Goal: Information Seeking & Learning: Learn about a topic

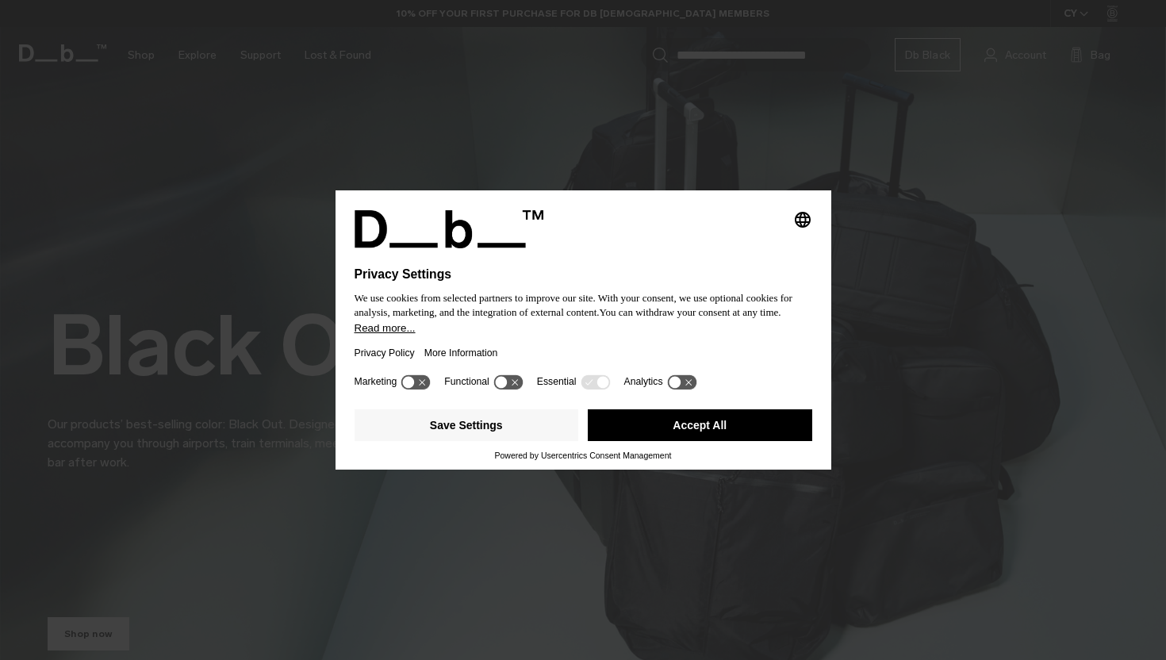
click at [639, 437] on button "Accept All" at bounding box center [700, 425] width 225 height 32
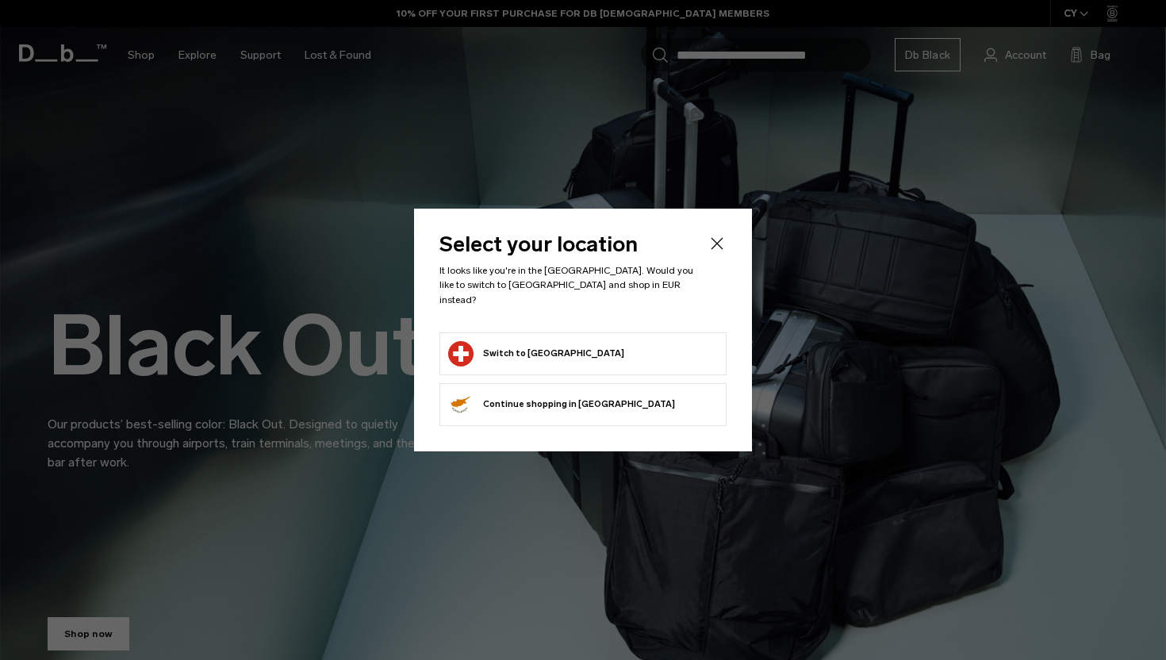
click at [551, 351] on button "Switch to Switzerland" at bounding box center [536, 353] width 176 height 25
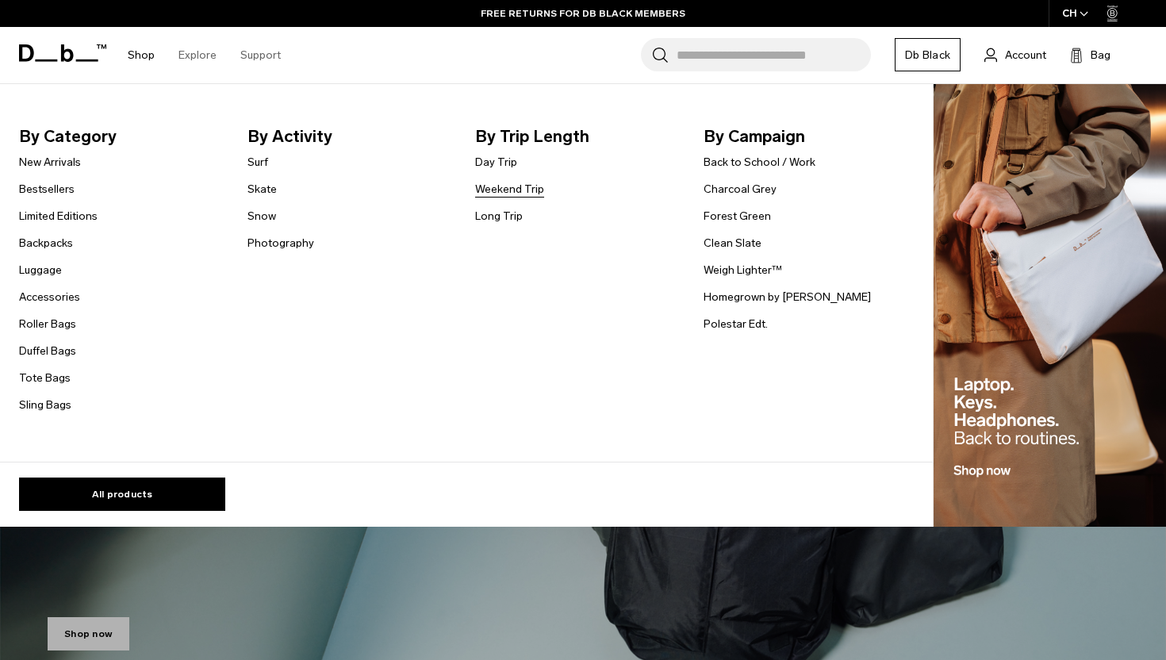
click at [509, 183] on link "Weekend Trip" at bounding box center [509, 189] width 69 height 17
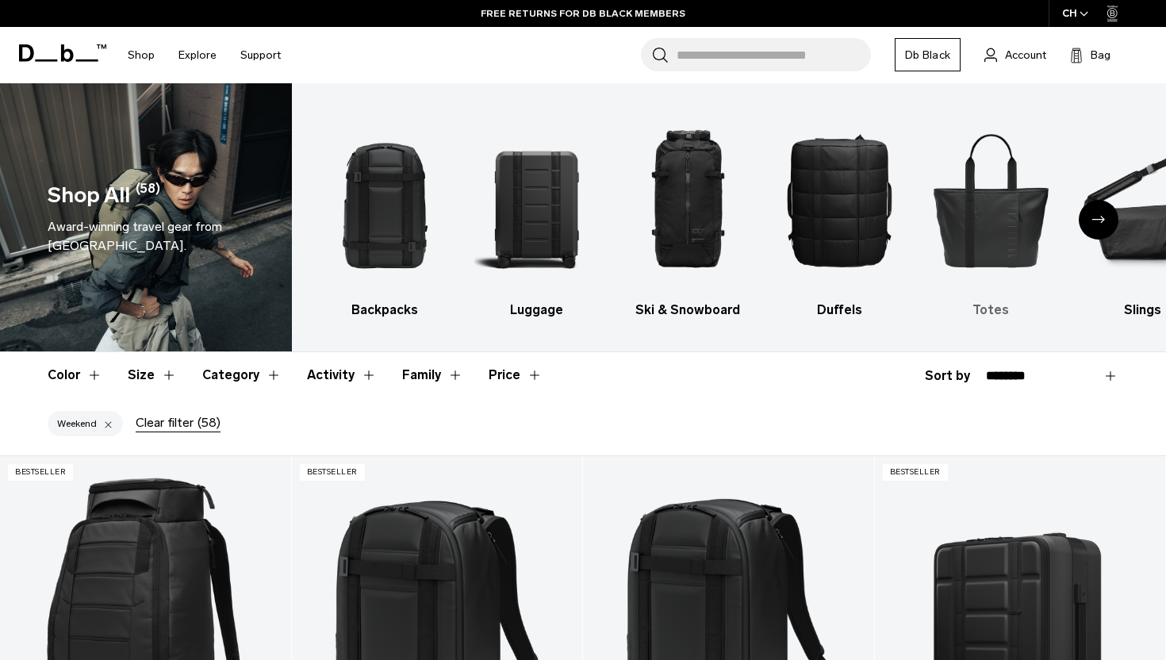
click at [1003, 216] on img "5 / 10" at bounding box center [991, 200] width 124 height 186
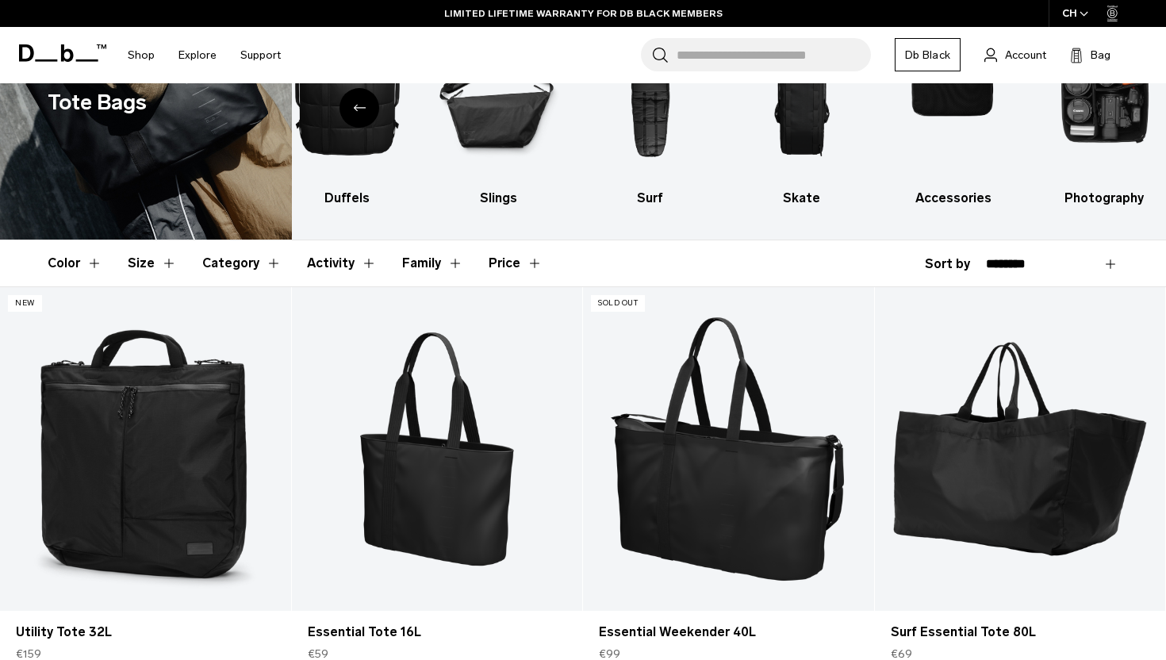
scroll to position [221, 0]
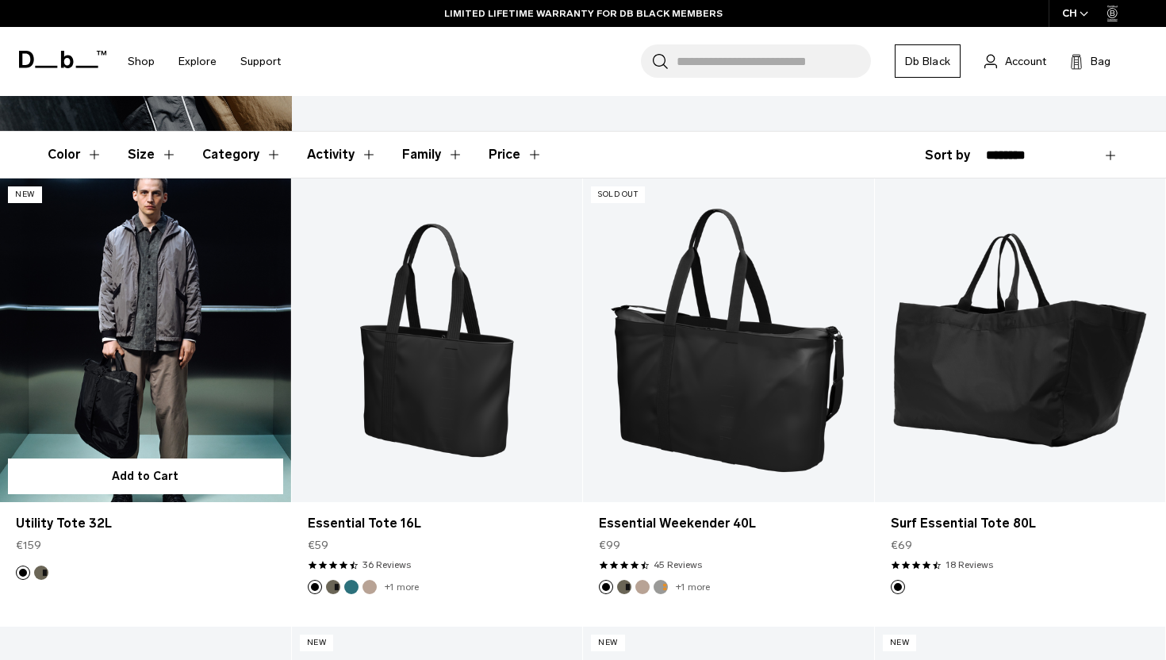
click at [87, 303] on link "Utility Tote 32L" at bounding box center [145, 340] width 291 height 323
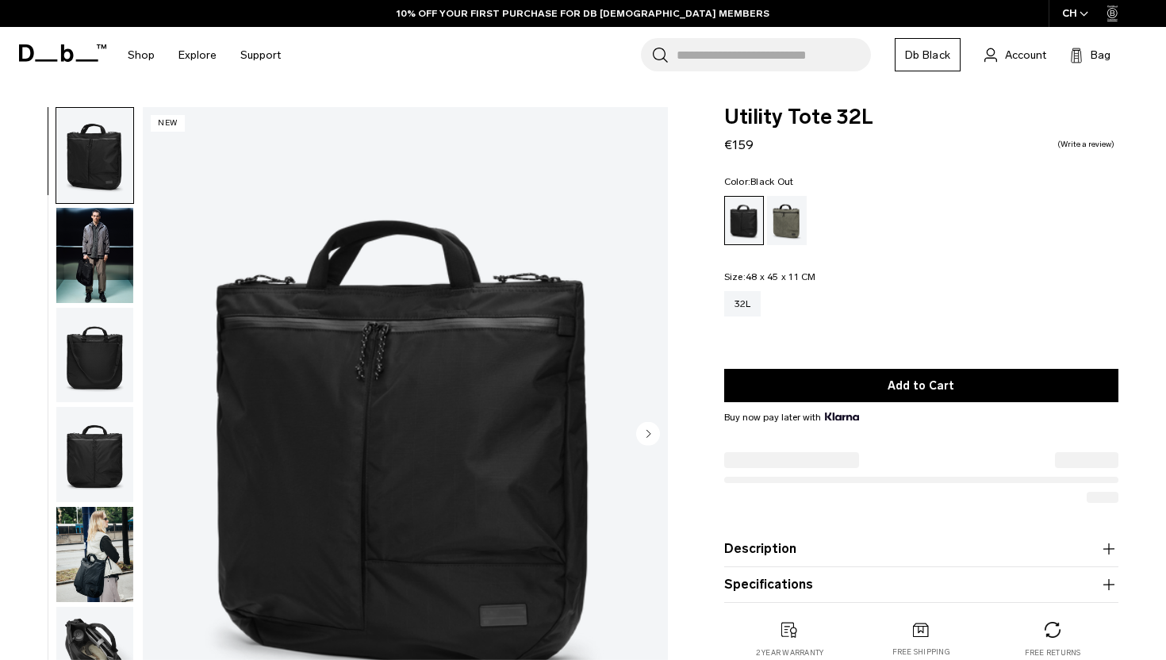
click at [67, 254] on img "button" at bounding box center [94, 255] width 77 height 95
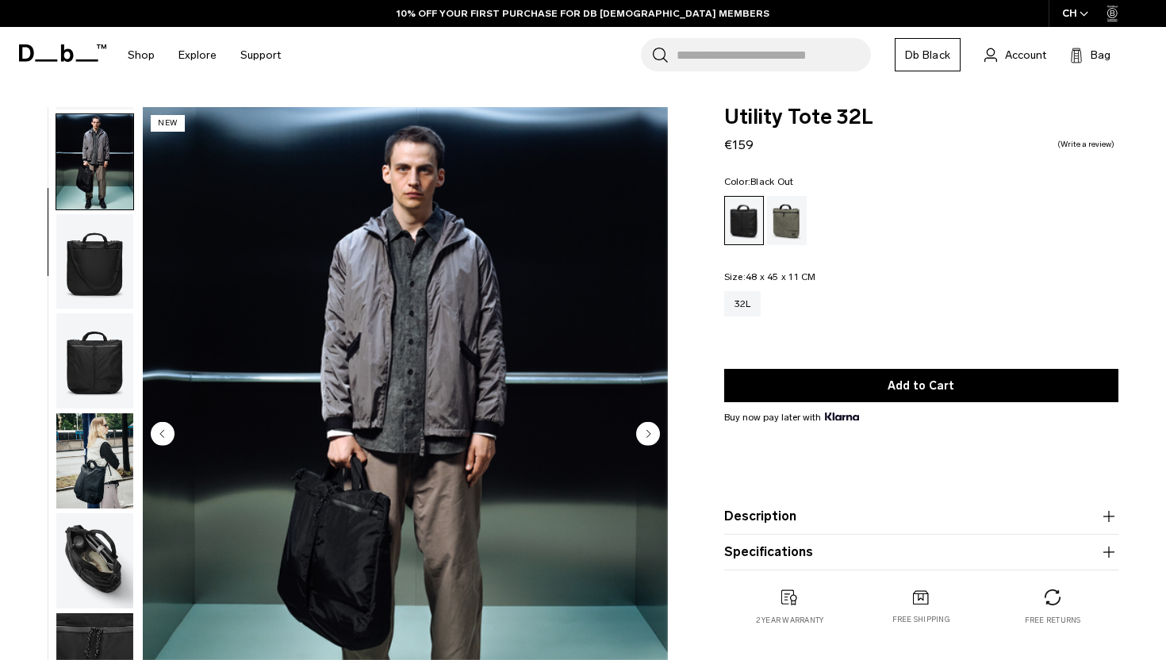
scroll to position [100, 0]
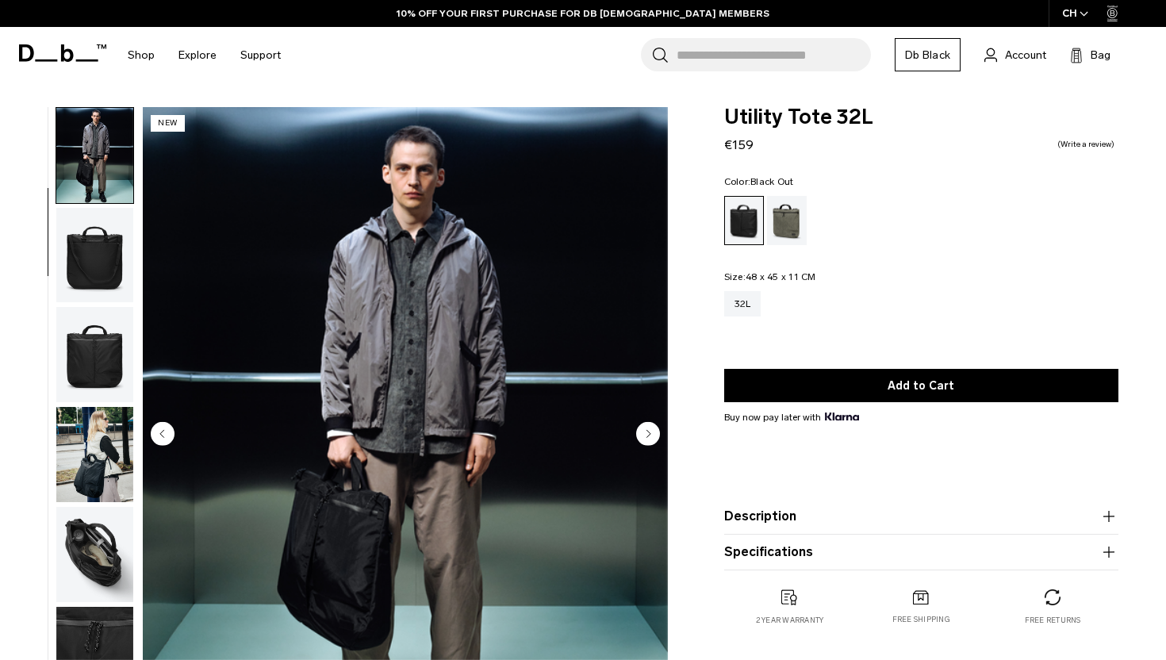
click at [87, 271] on img "button" at bounding box center [94, 255] width 77 height 95
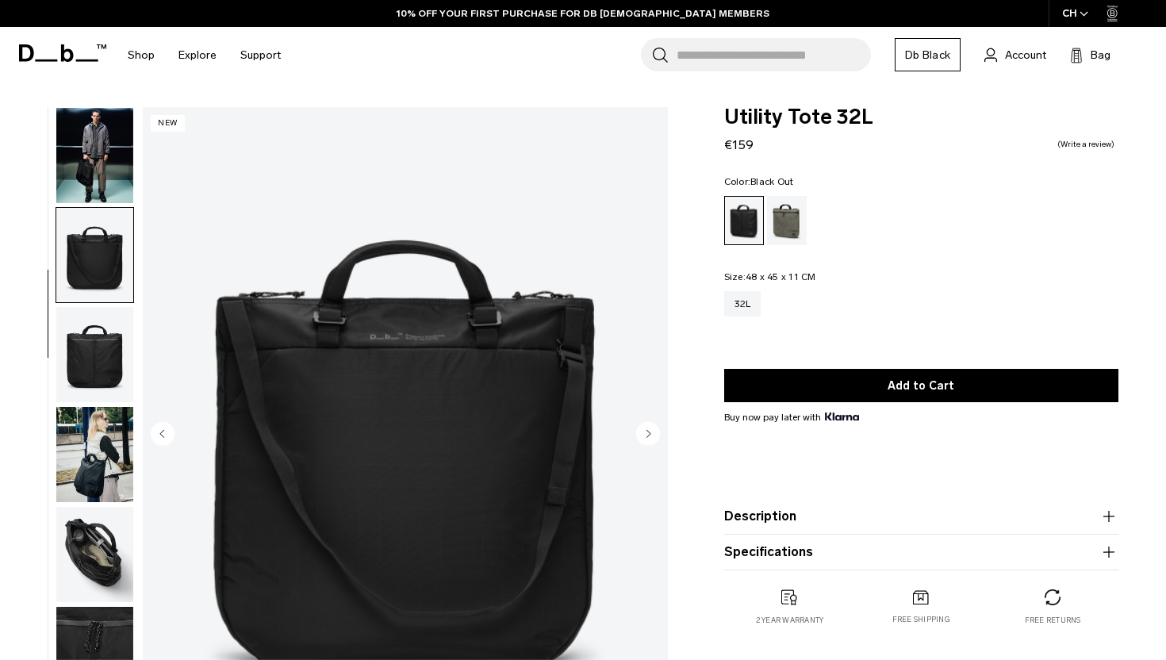
scroll to position [139, 0]
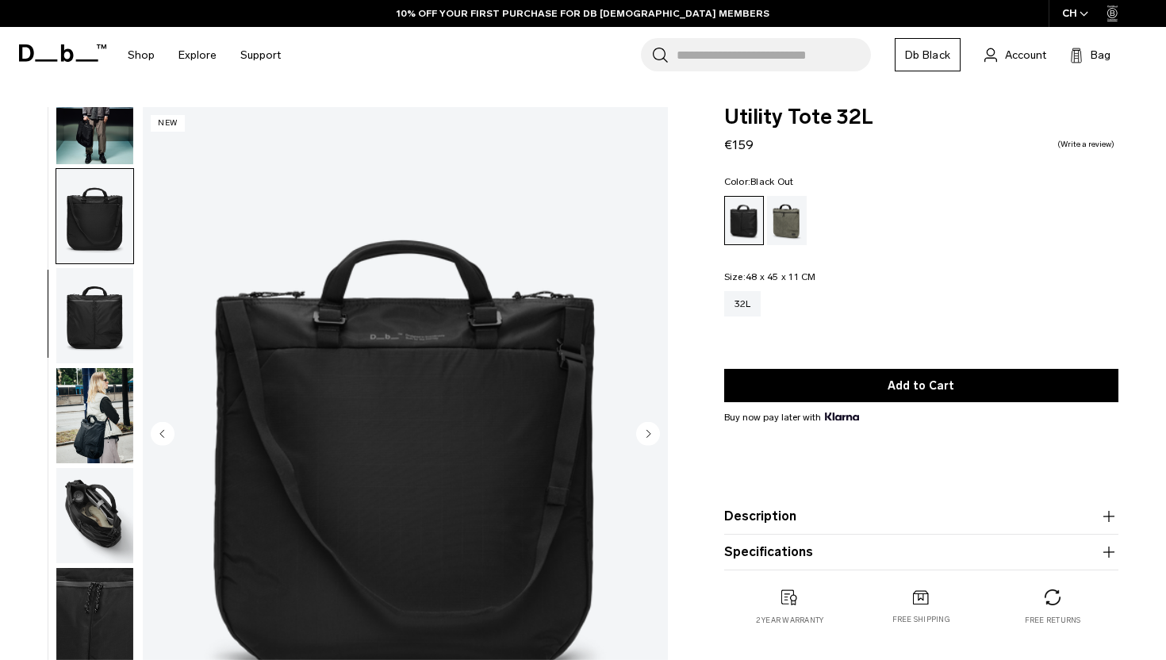
click at [90, 302] on img "button" at bounding box center [94, 315] width 77 height 95
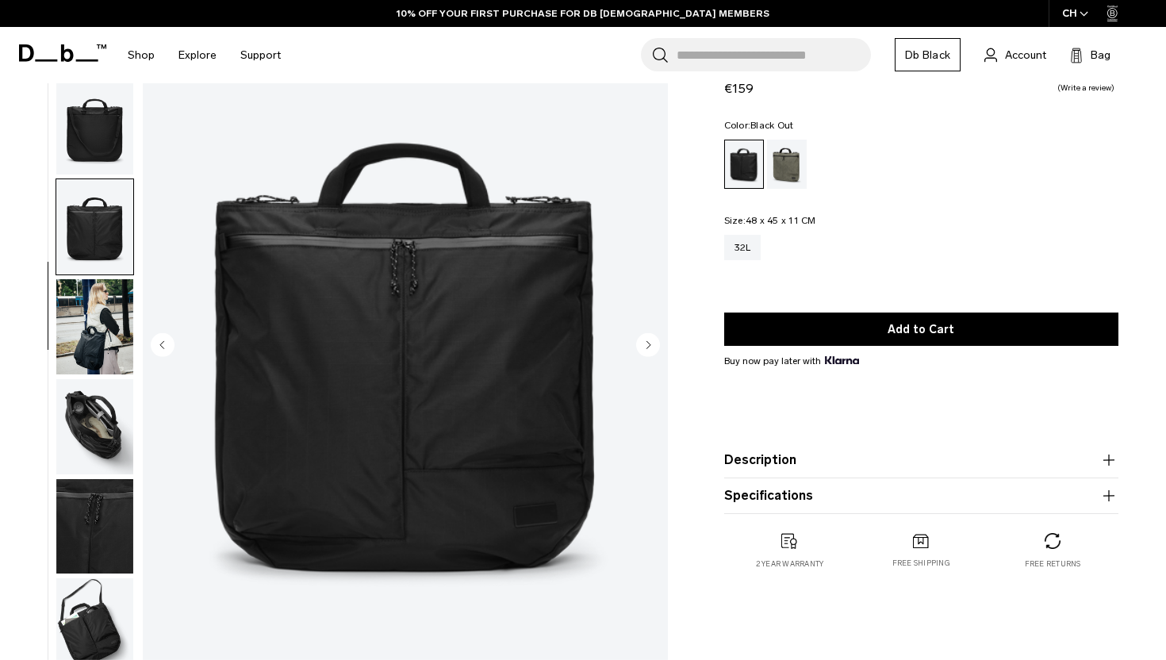
scroll to position [87, 0]
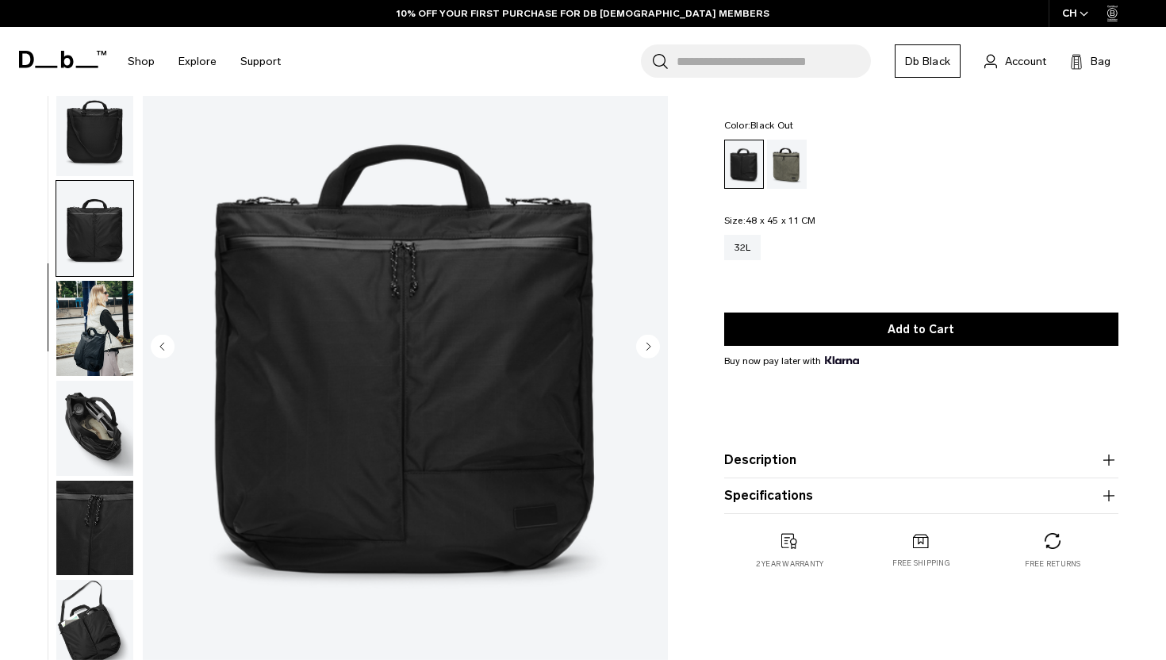
click at [91, 297] on img "button" at bounding box center [94, 328] width 77 height 95
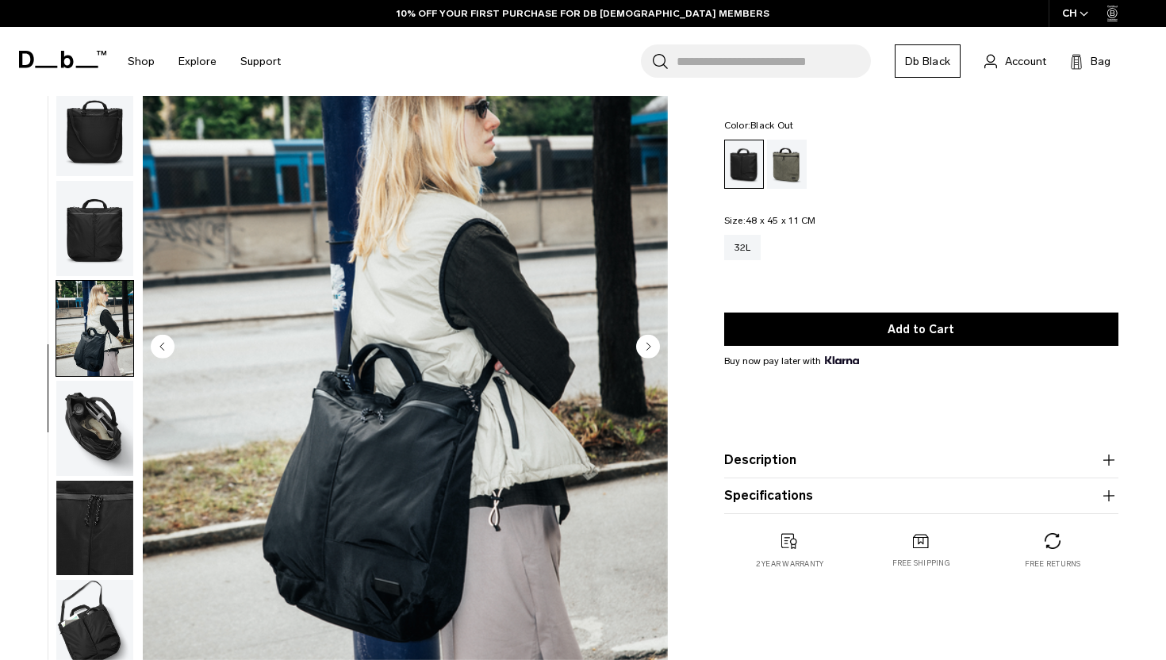
click at [88, 445] on img "button" at bounding box center [94, 428] width 77 height 95
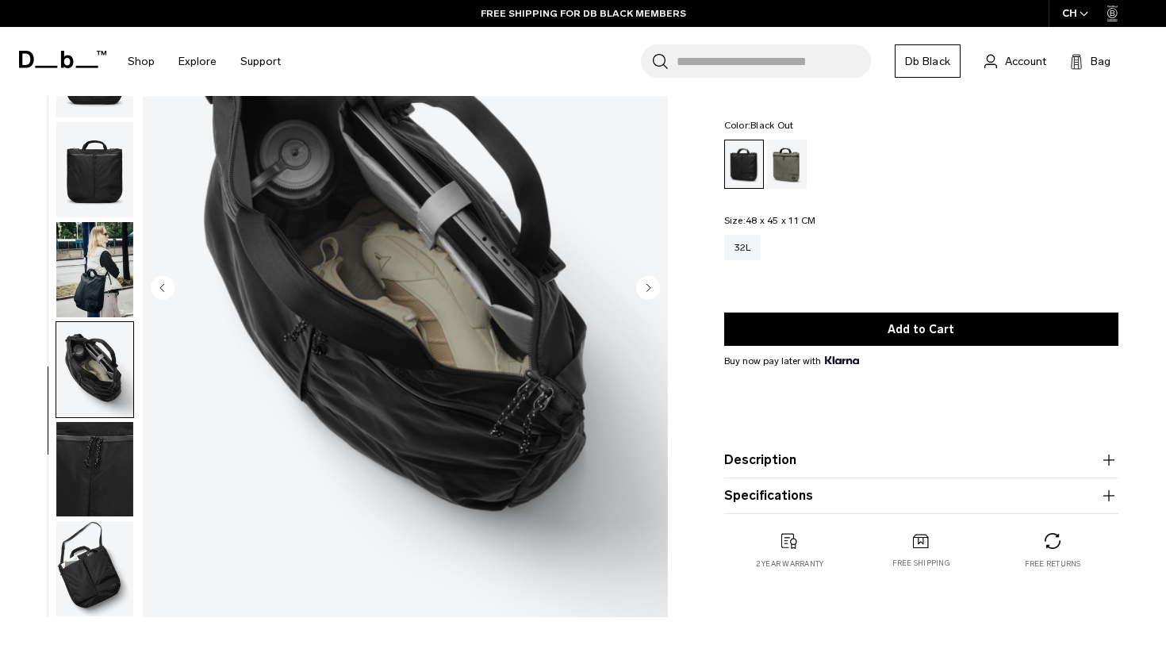
scroll to position [280, 0]
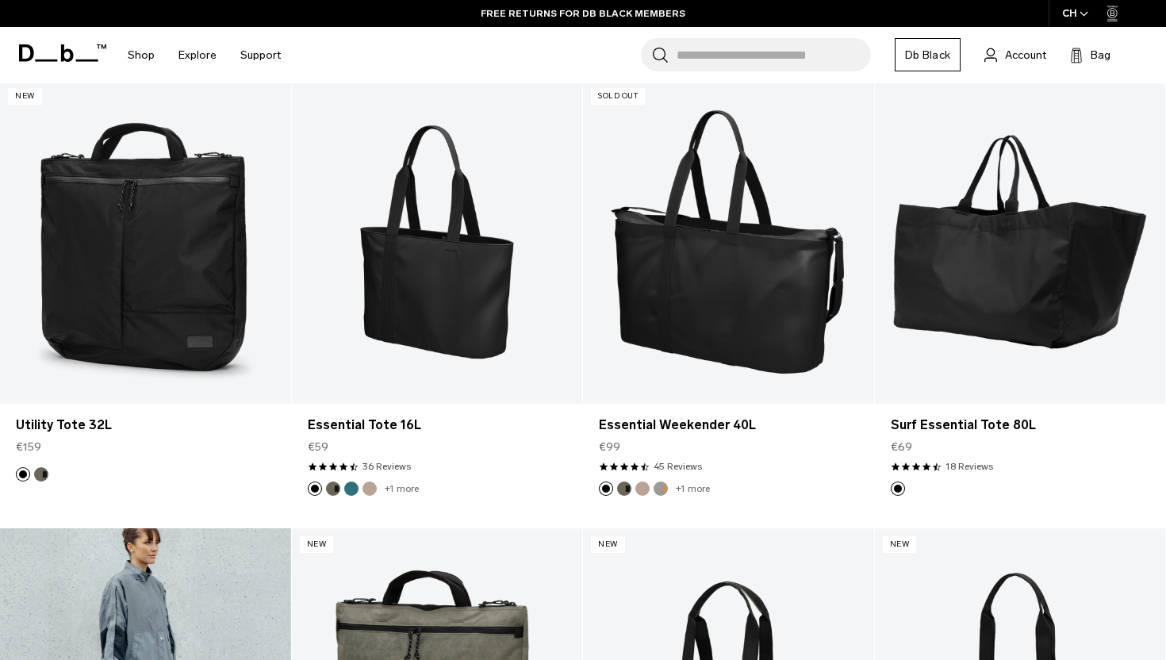
scroll to position [271, 0]
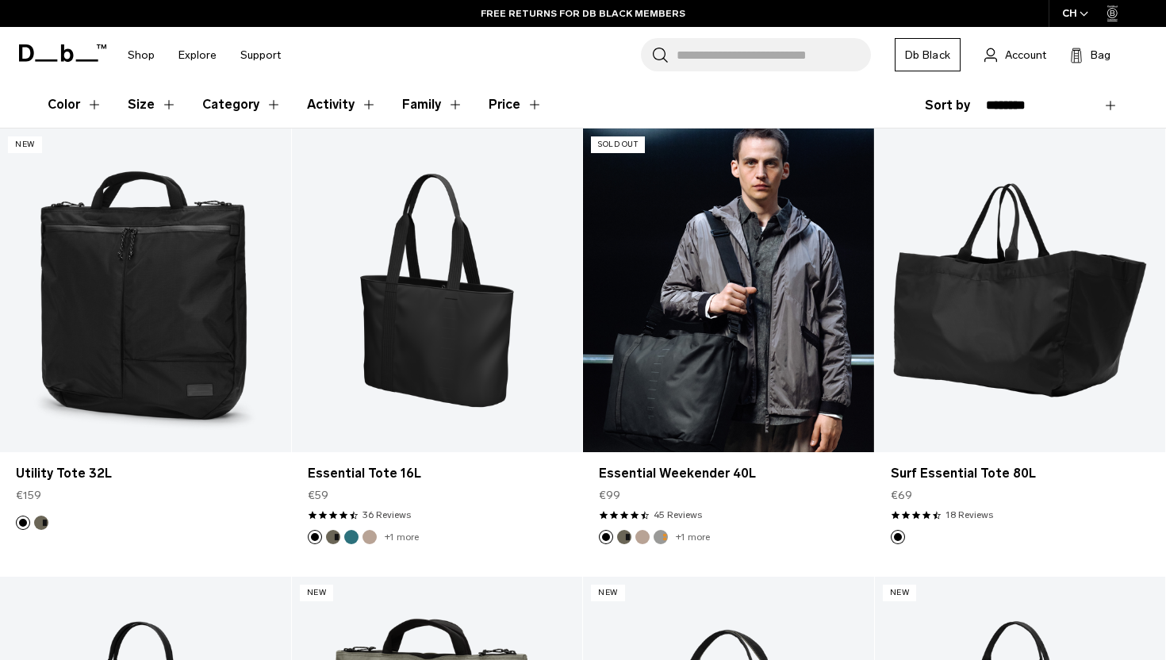
click at [674, 272] on link "Essential Weekender 40L" at bounding box center [728, 290] width 291 height 323
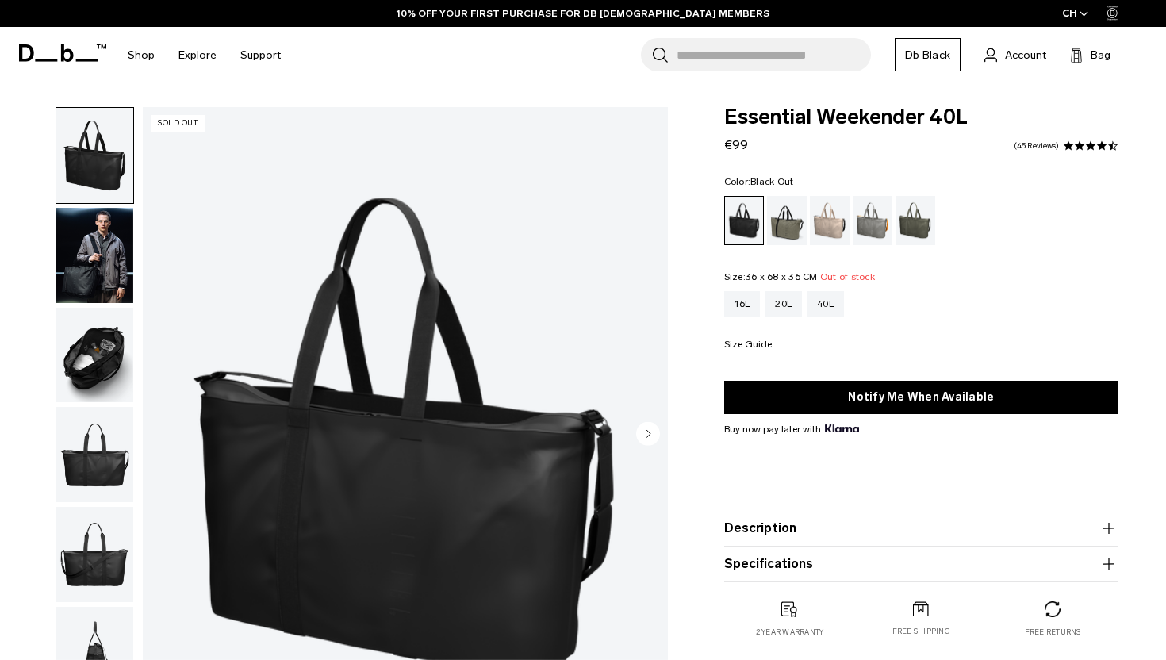
click at [106, 355] on img "button" at bounding box center [94, 355] width 77 height 95
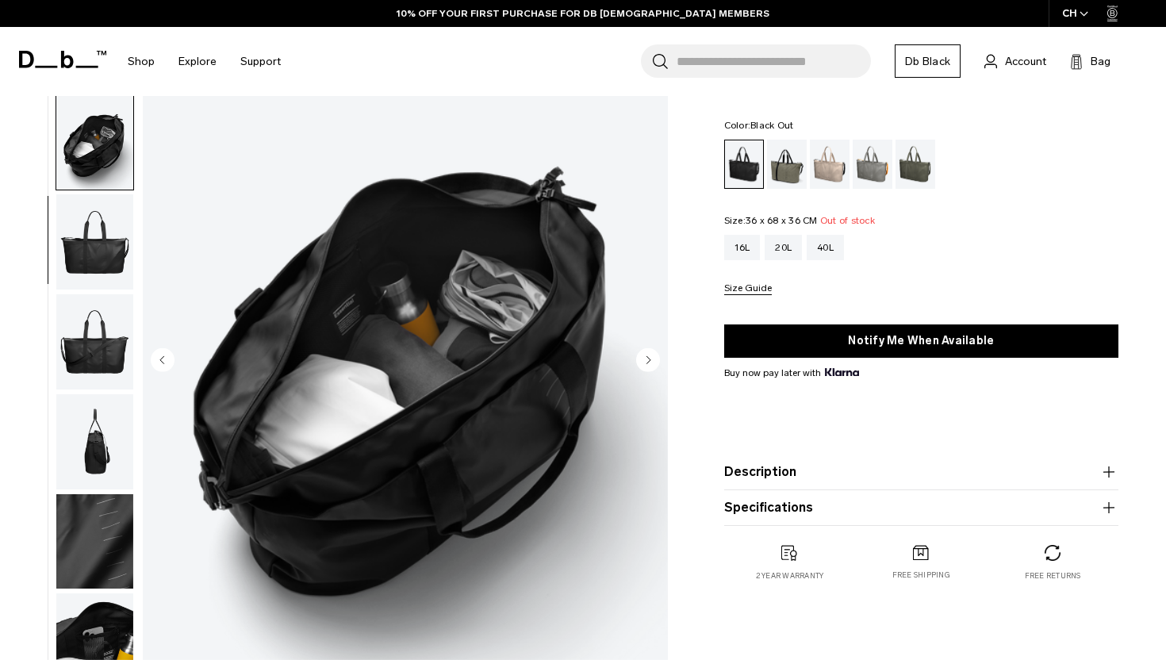
scroll to position [146, 0]
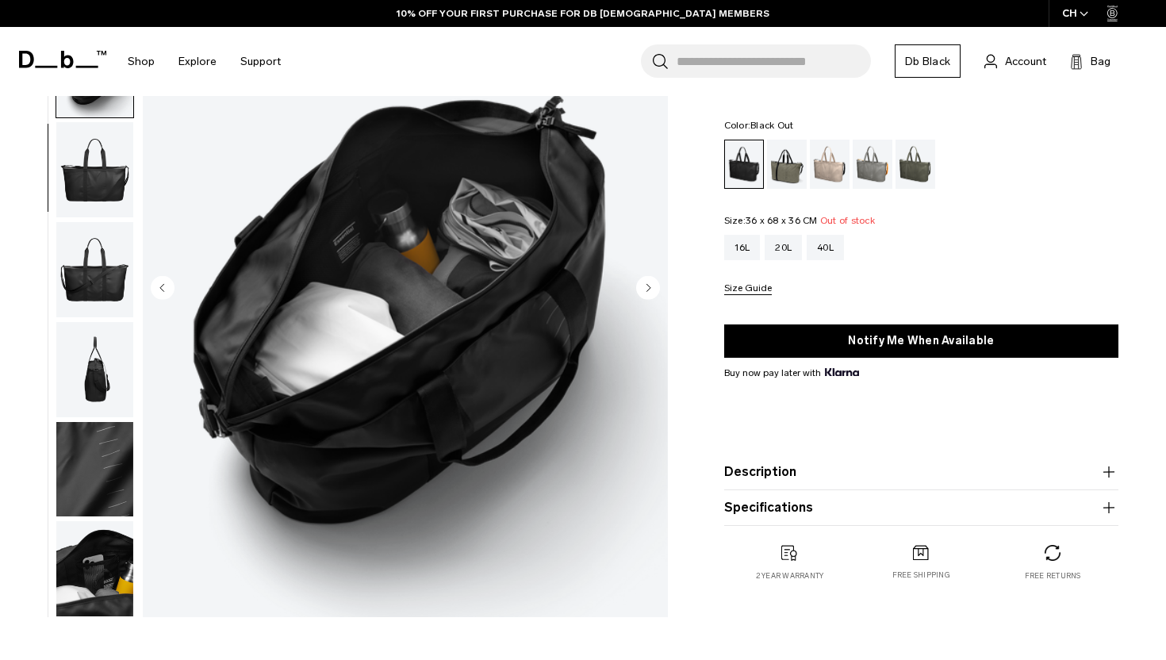
click at [94, 608] on img "button" at bounding box center [94, 568] width 77 height 95
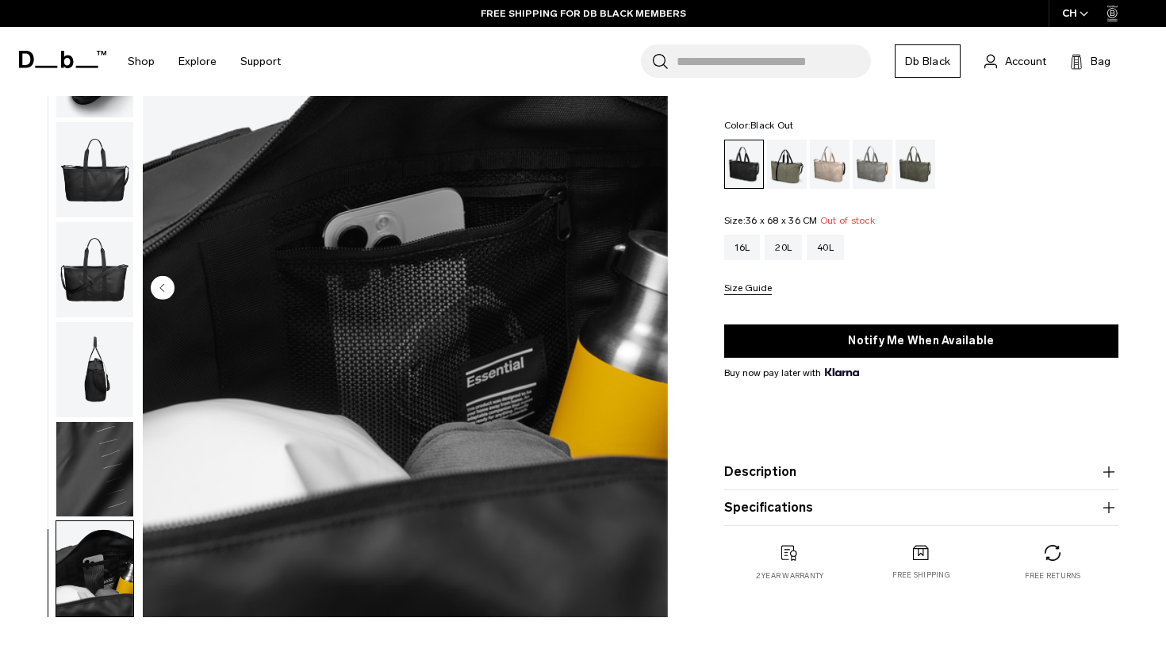
click at [63, 405] on img "button" at bounding box center [94, 369] width 77 height 95
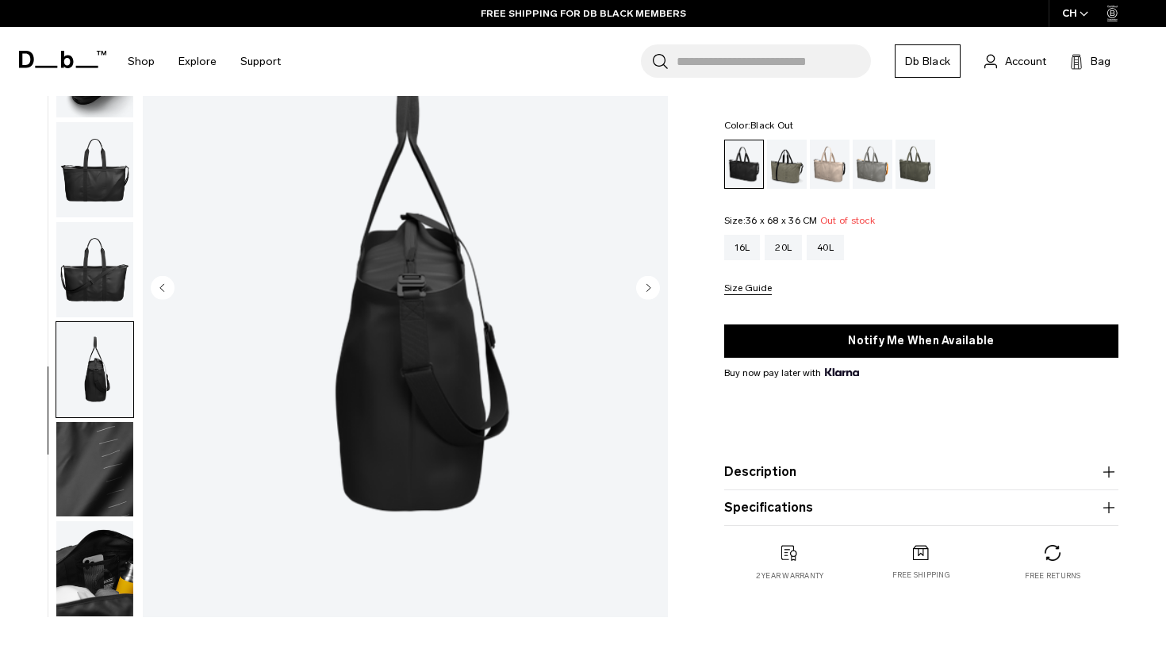
scroll to position [0, 0]
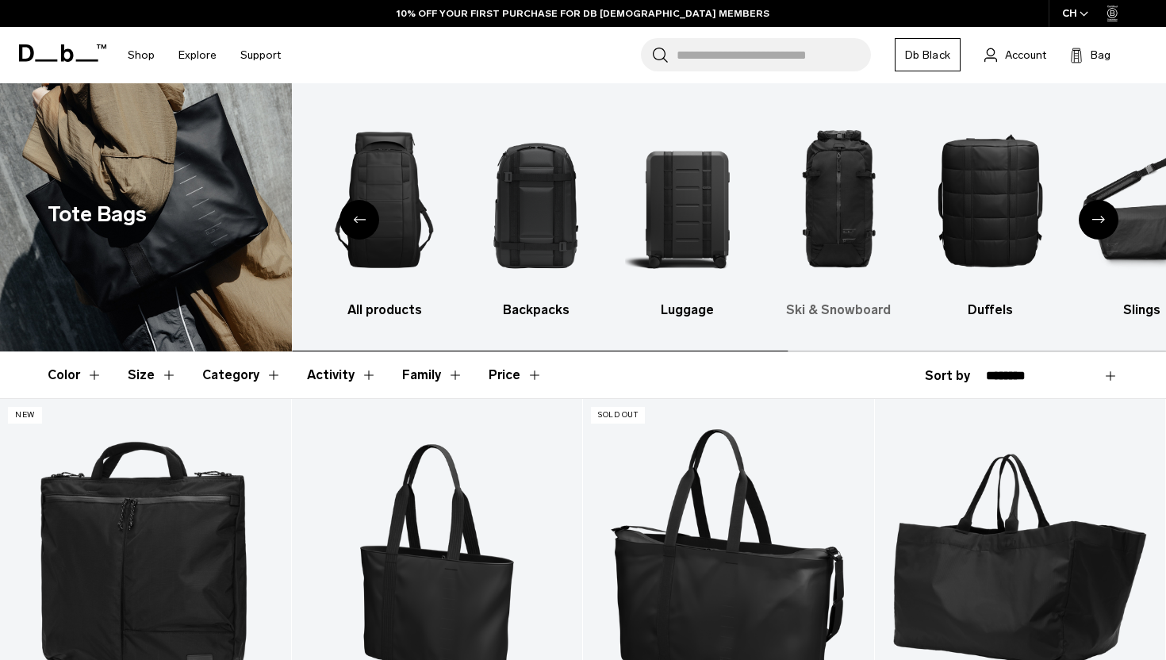
click at [834, 213] on img "4 / 10" at bounding box center [839, 200] width 124 height 186
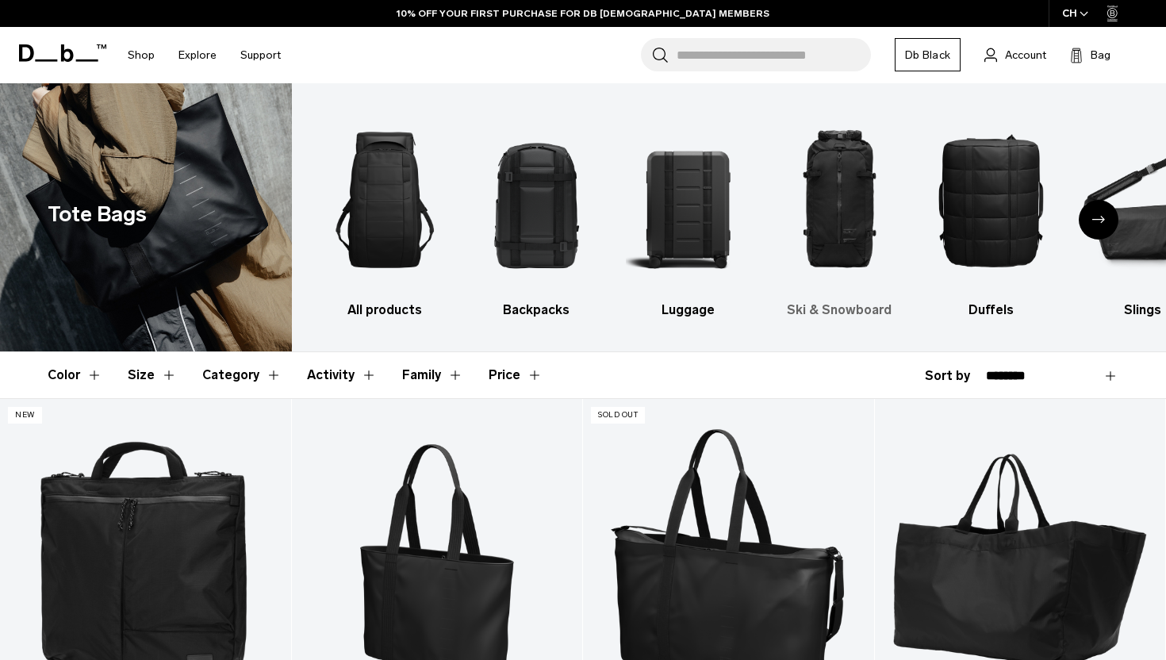
click at [854, 312] on h3 "Ski & Snowboard" at bounding box center [839, 310] width 124 height 19
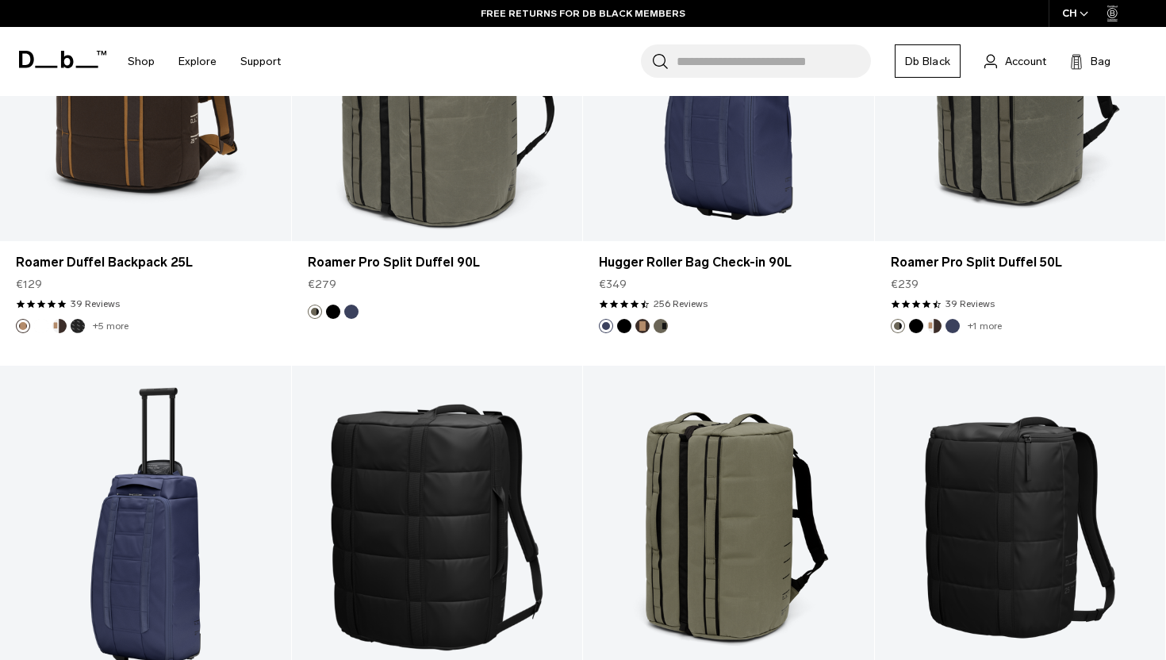
scroll to position [4336, 0]
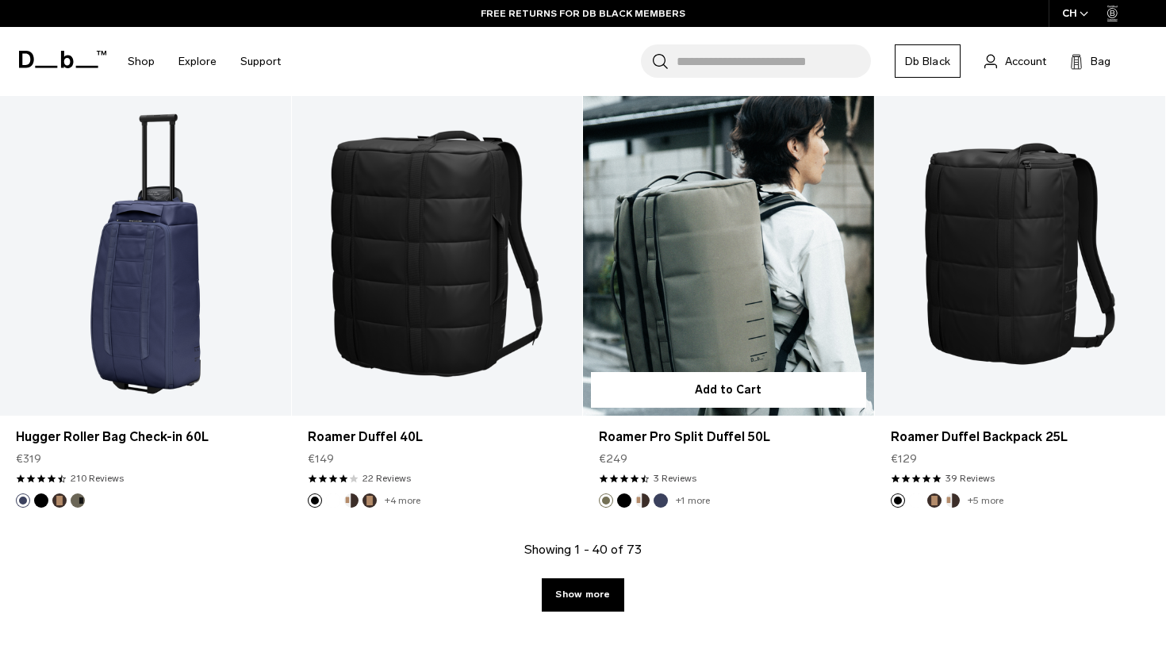
click at [735, 251] on link "Roamer Pro Split Duffel 50L" at bounding box center [728, 253] width 291 height 323
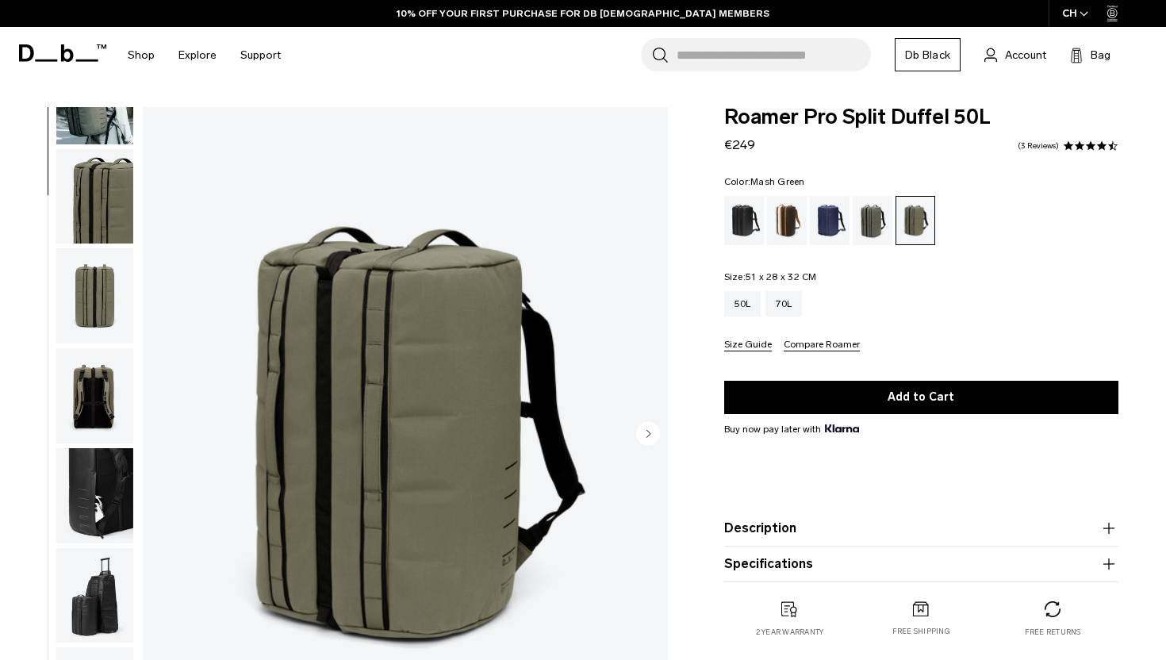
scroll to position [240, 0]
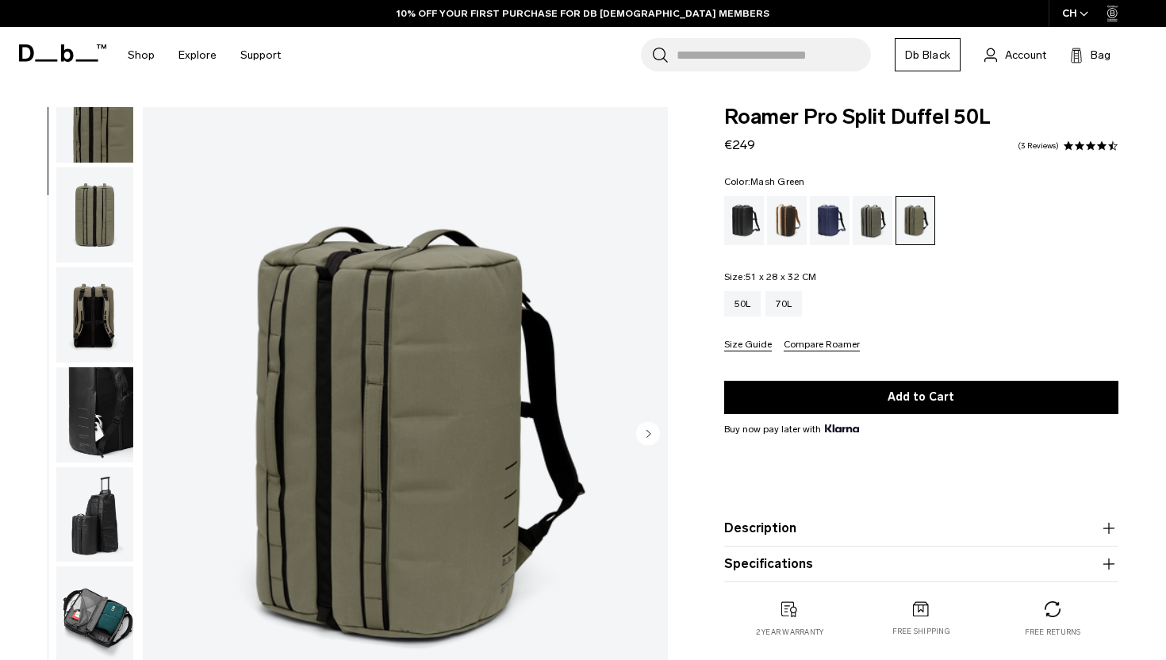
click at [98, 607] on img "button" at bounding box center [94, 613] width 77 height 95
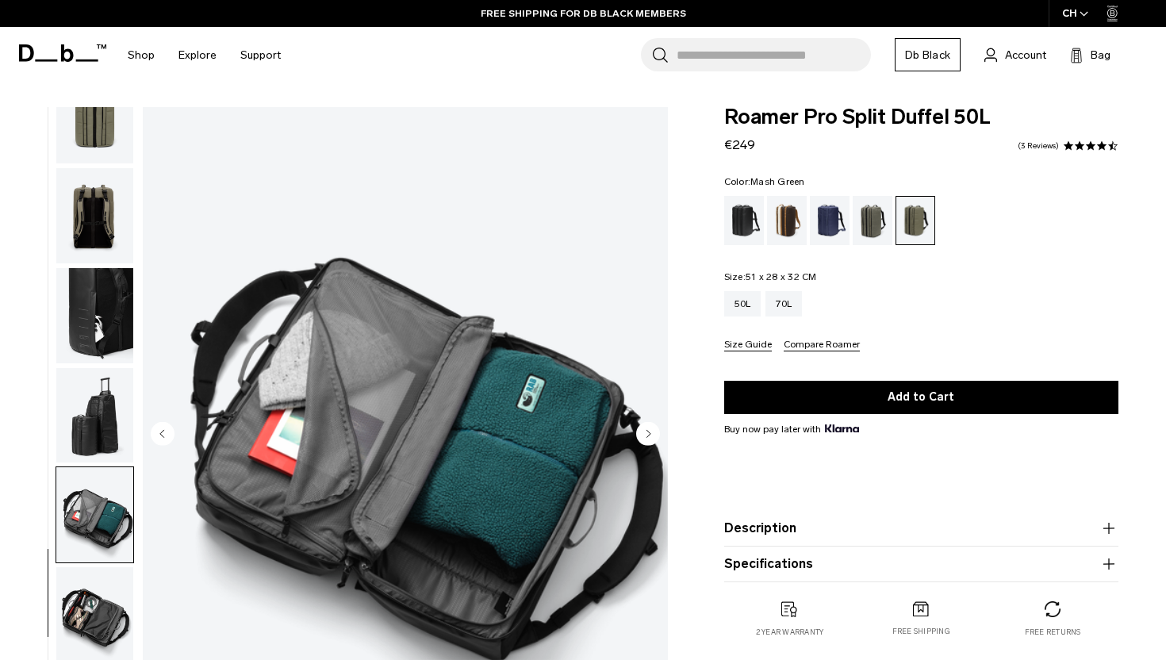
scroll to position [0, 0]
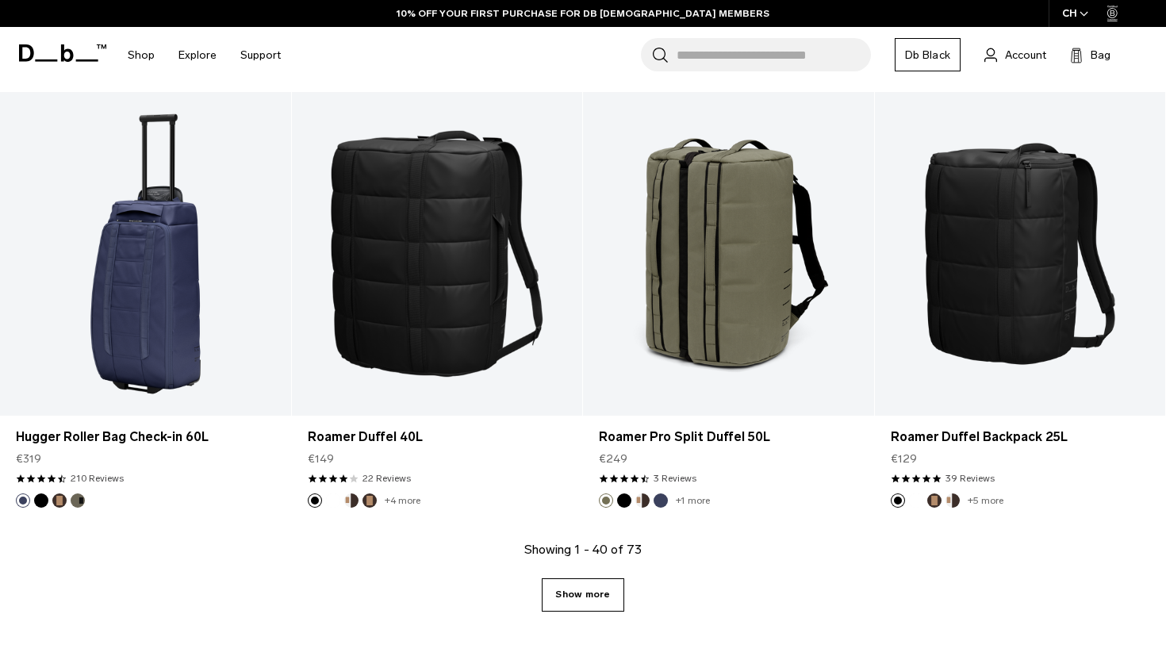
click at [576, 601] on link "Show more" at bounding box center [583, 594] width 82 height 33
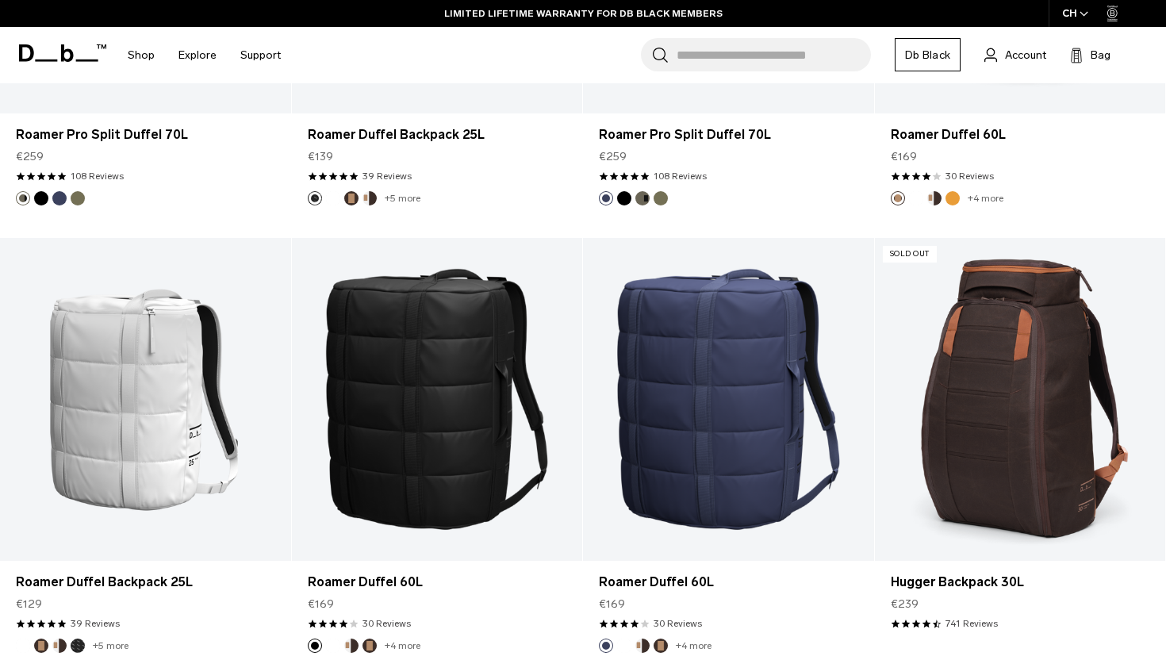
scroll to position [5536, 0]
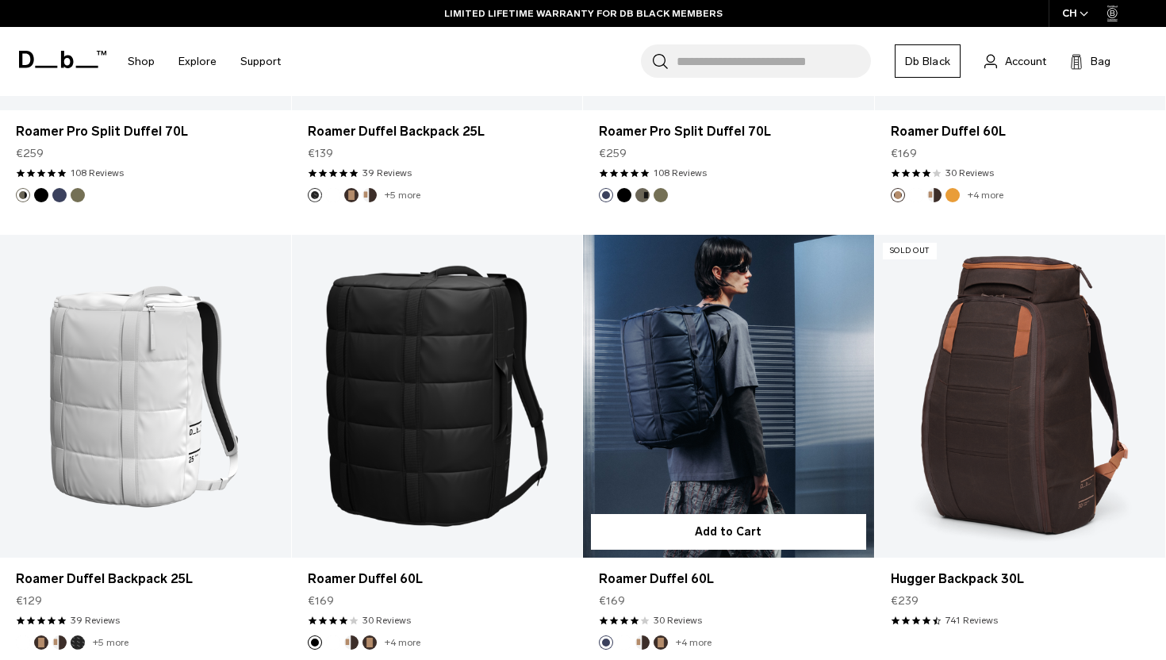
click at [678, 315] on link "Roamer Duffel 60L" at bounding box center [728, 396] width 291 height 323
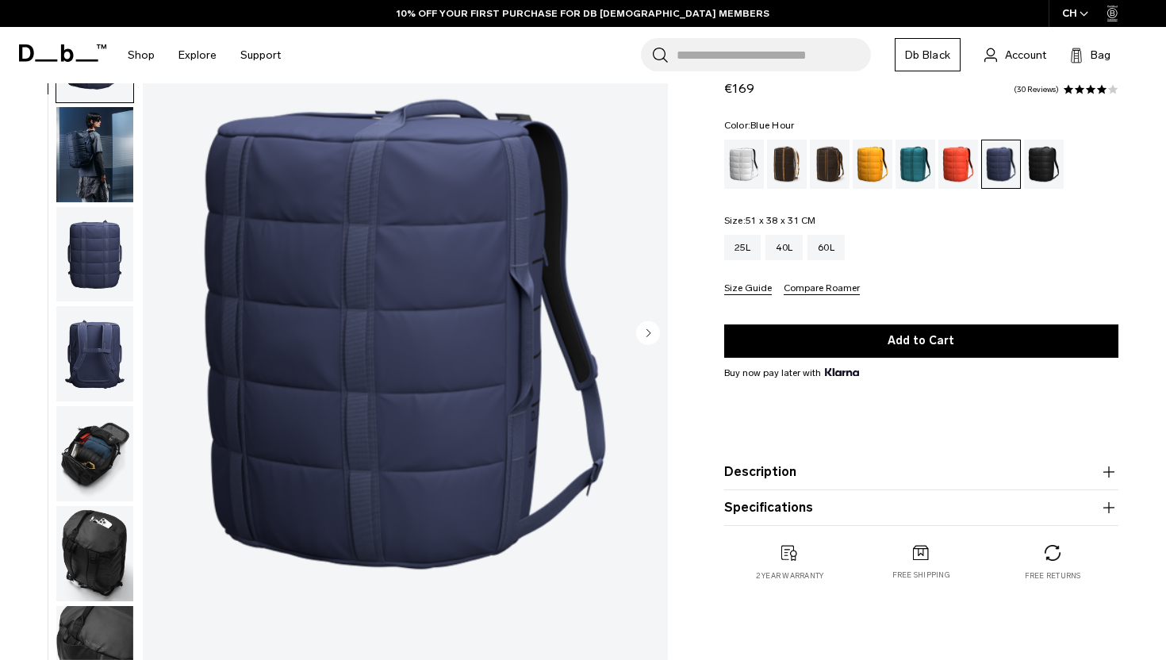
scroll to position [145, 0]
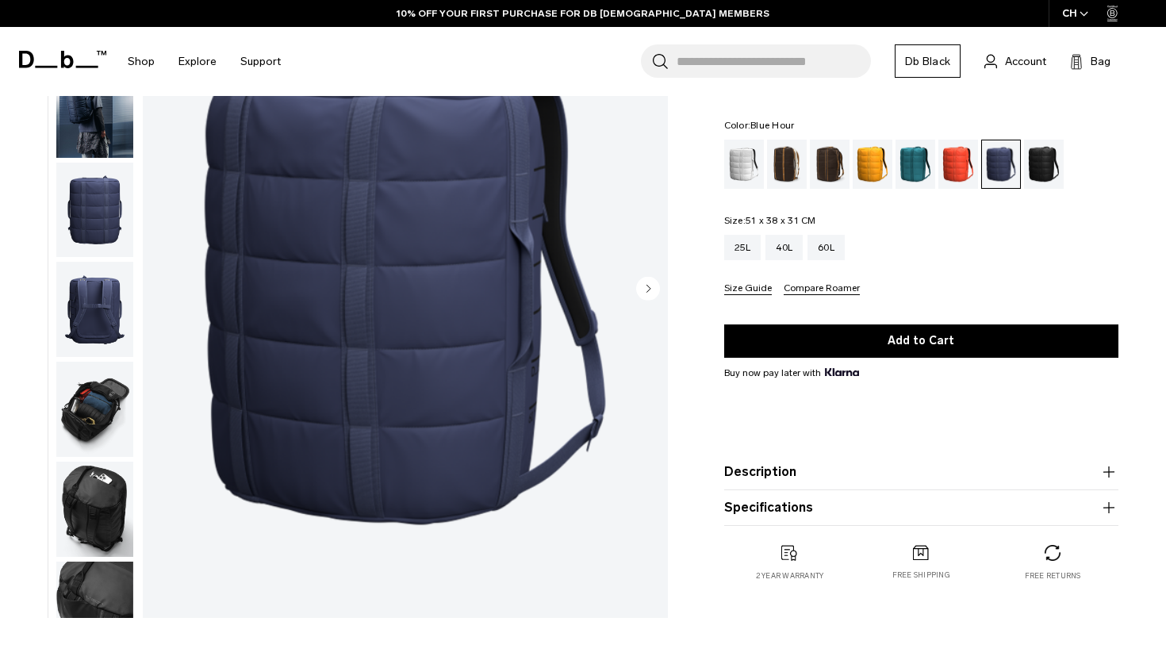
click at [98, 411] on img "button" at bounding box center [94, 409] width 77 height 95
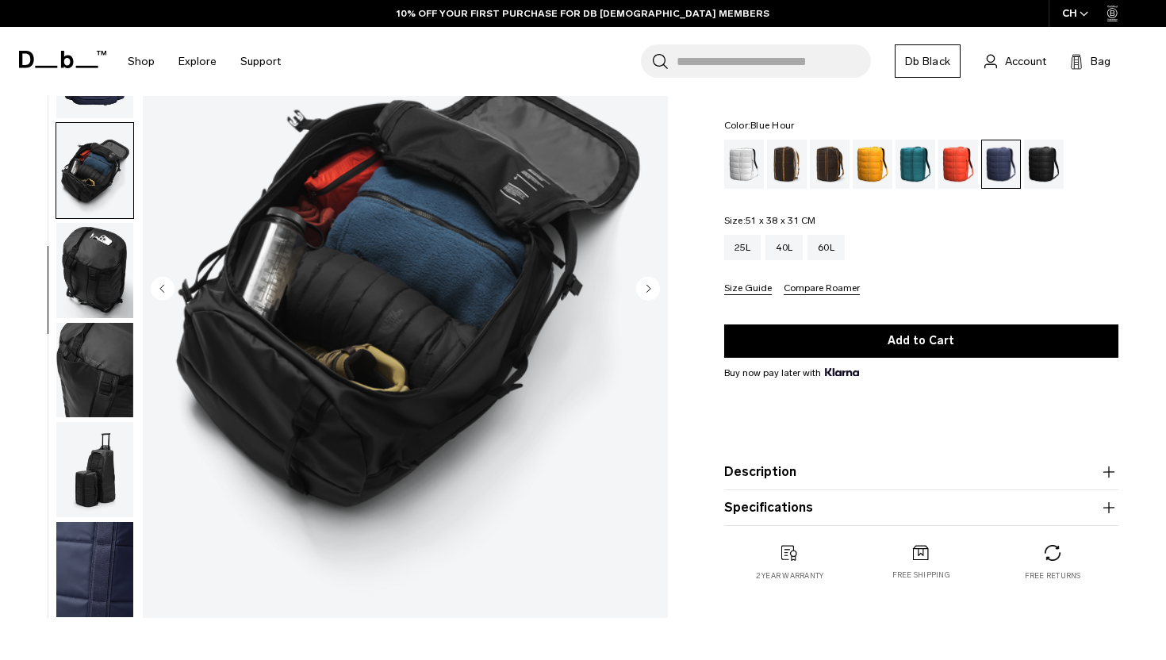
scroll to position [231, 0]
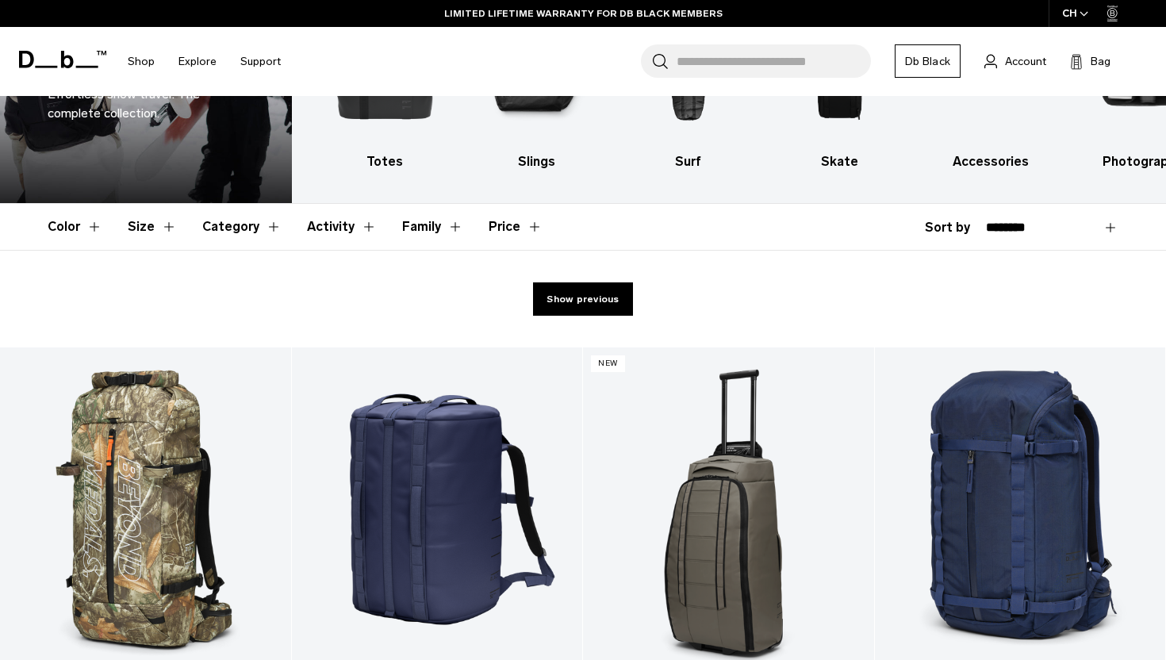
scroll to position [211, 0]
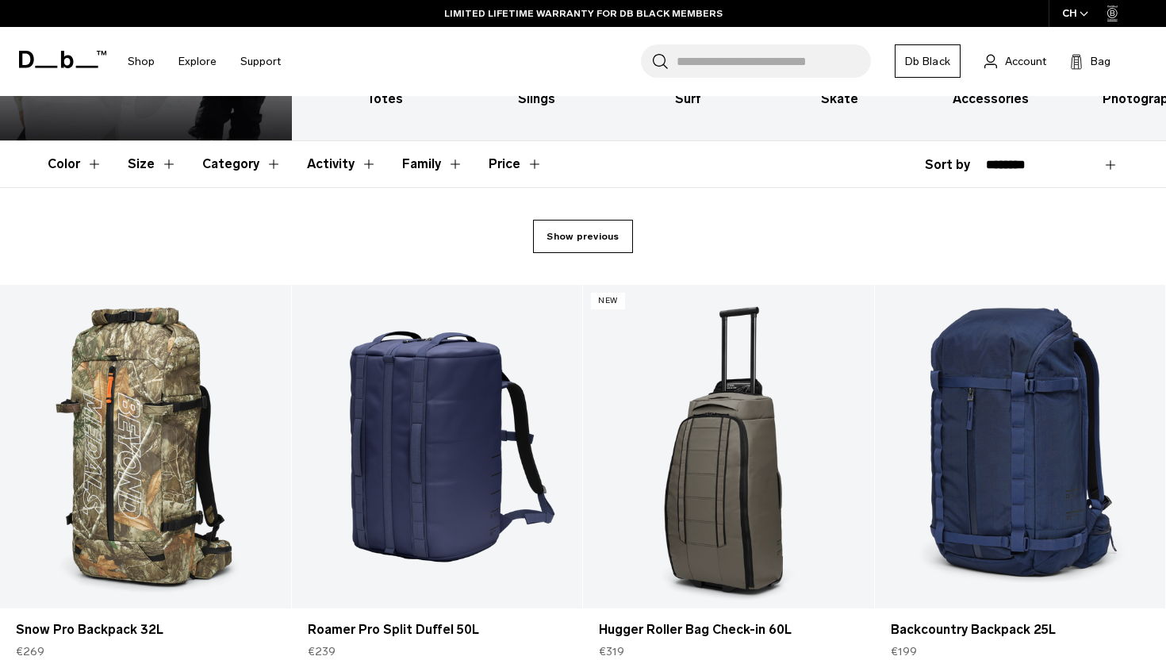
click at [601, 224] on link "Show previous" at bounding box center [582, 236] width 99 height 33
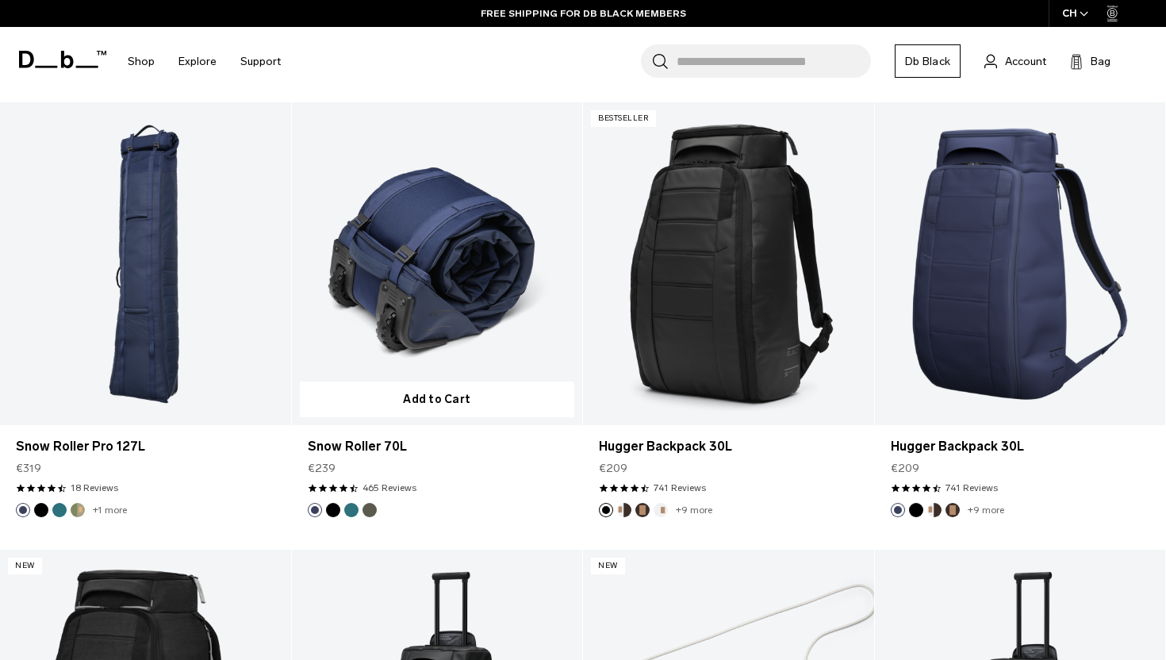
scroll to position [1653, 0]
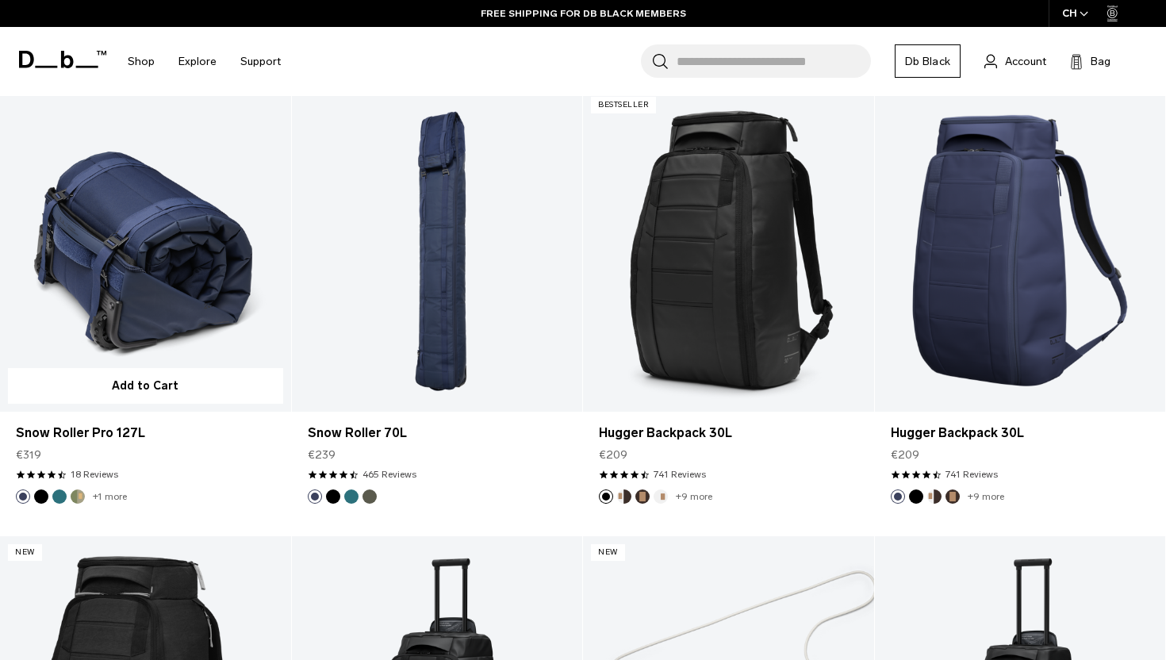
click at [132, 282] on link "Snow Roller Pro 127L" at bounding box center [145, 250] width 291 height 323
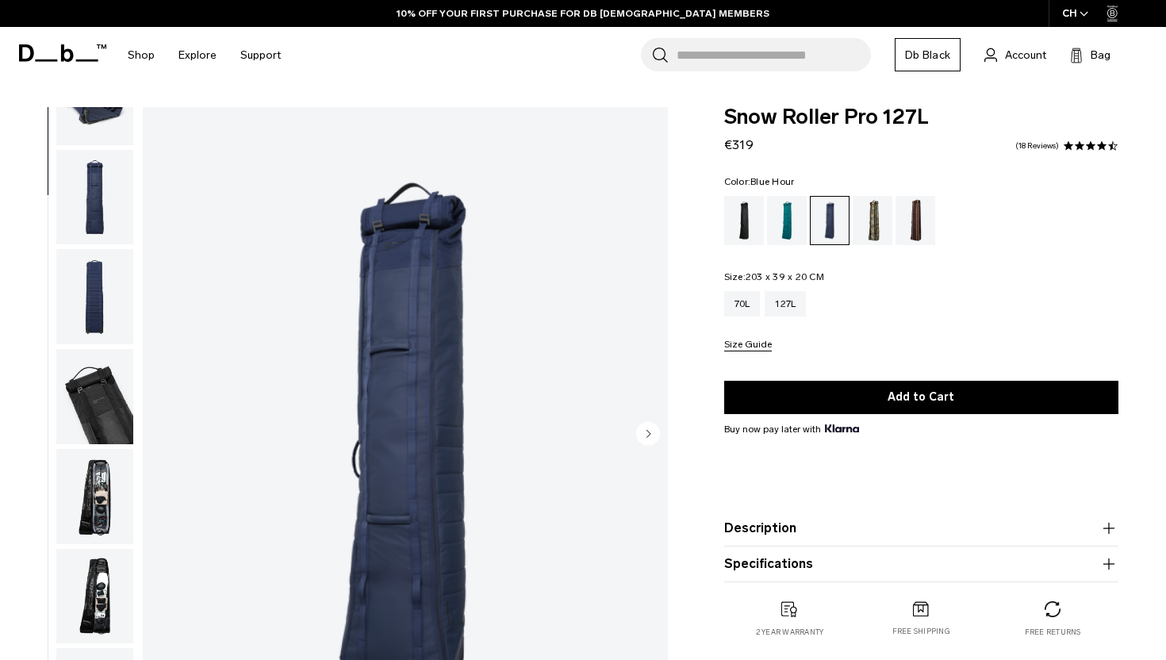
scroll to position [239, 0]
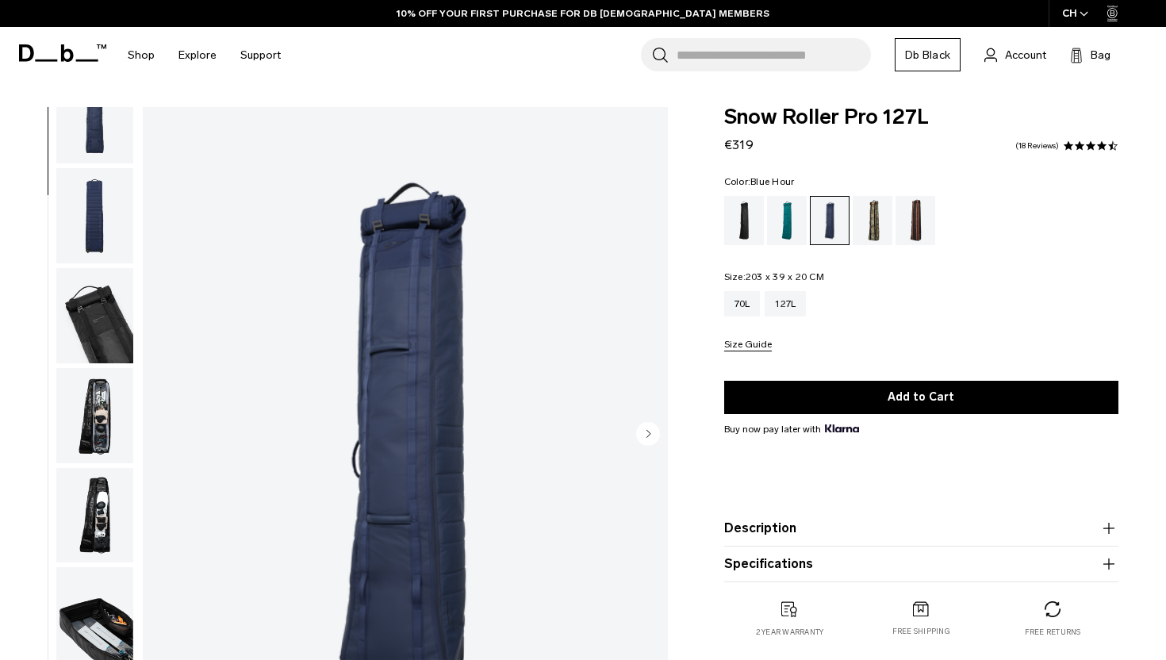
click at [109, 428] on img "button" at bounding box center [94, 415] width 77 height 95
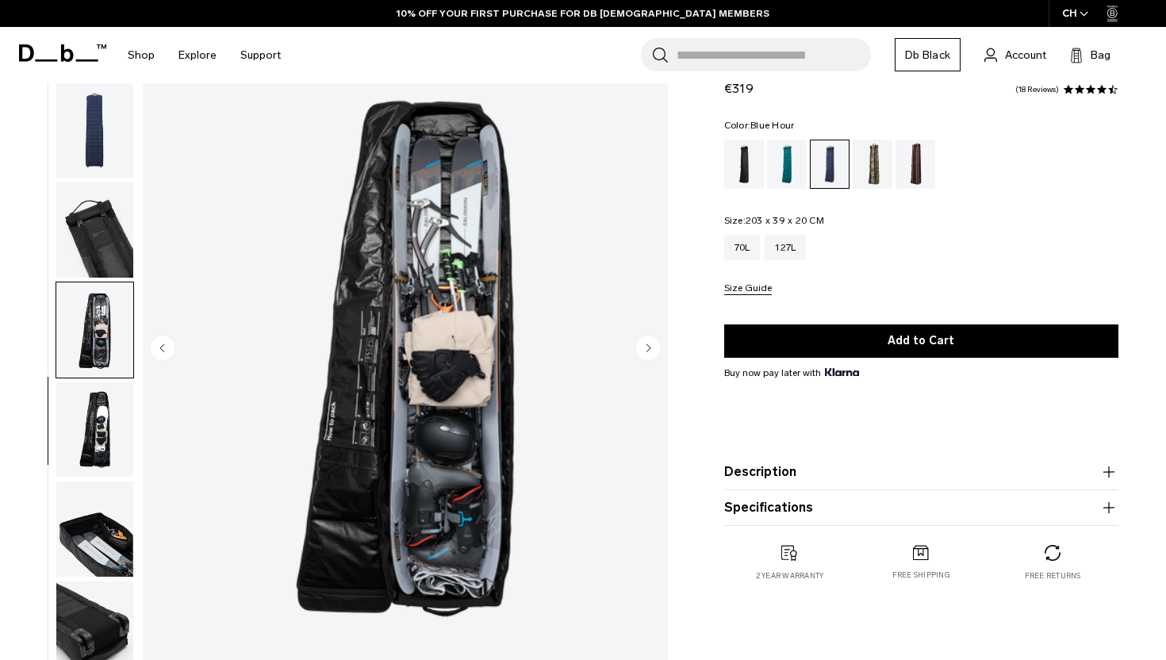
scroll to position [86, 0]
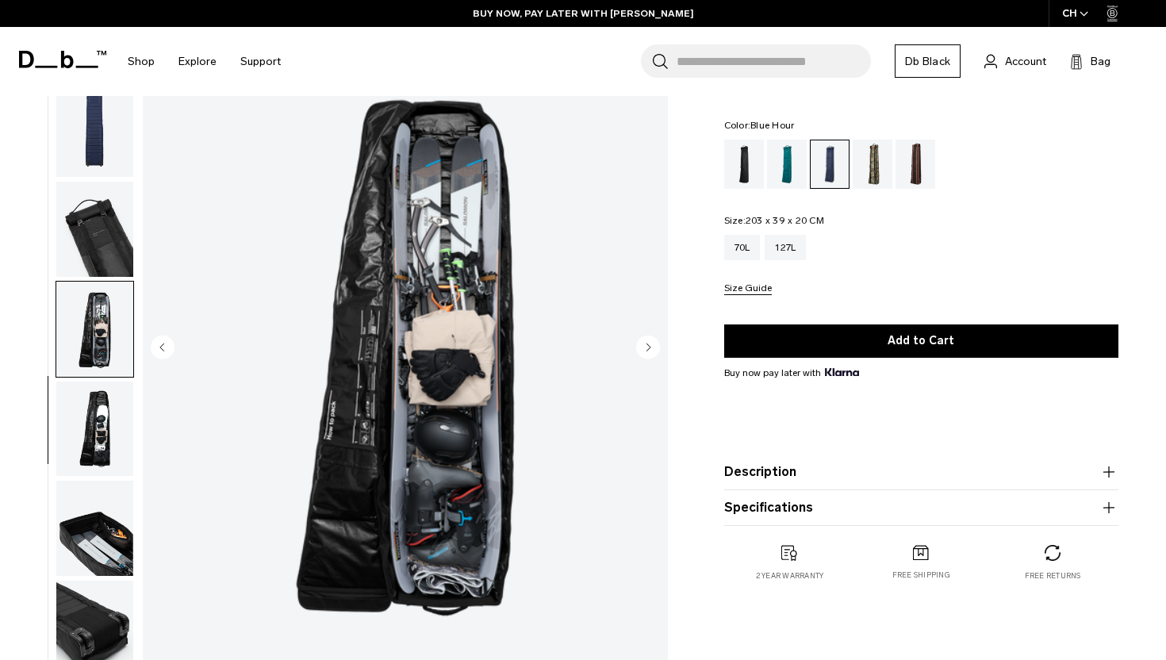
click at [94, 425] on img "button" at bounding box center [94, 429] width 77 height 95
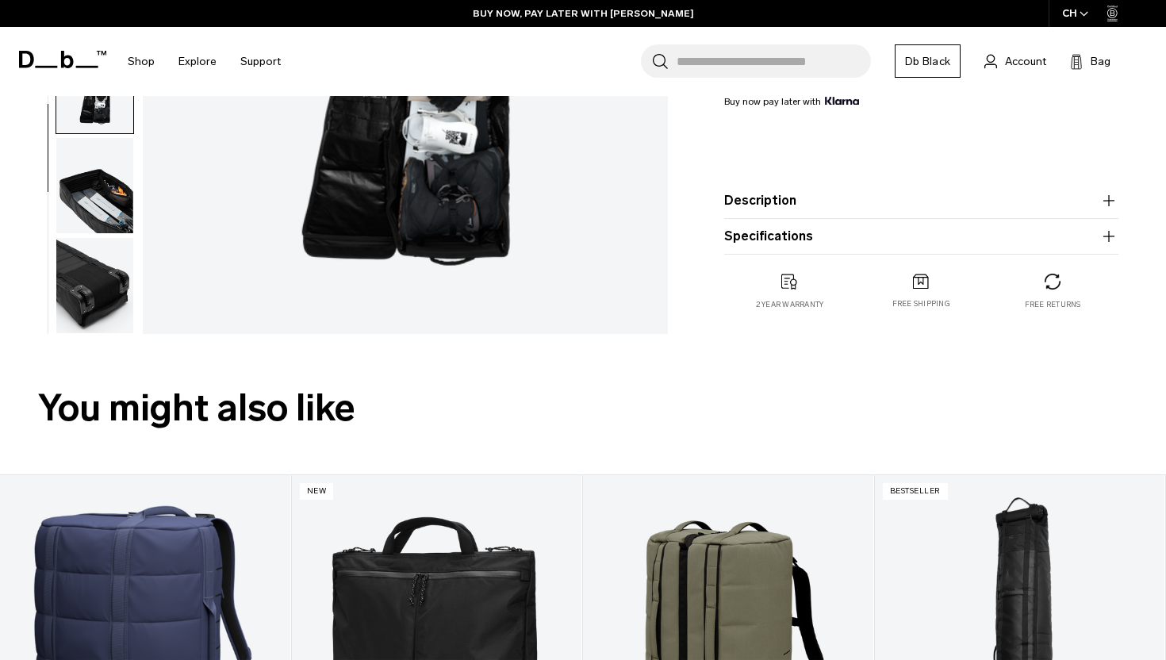
scroll to position [514, 0]
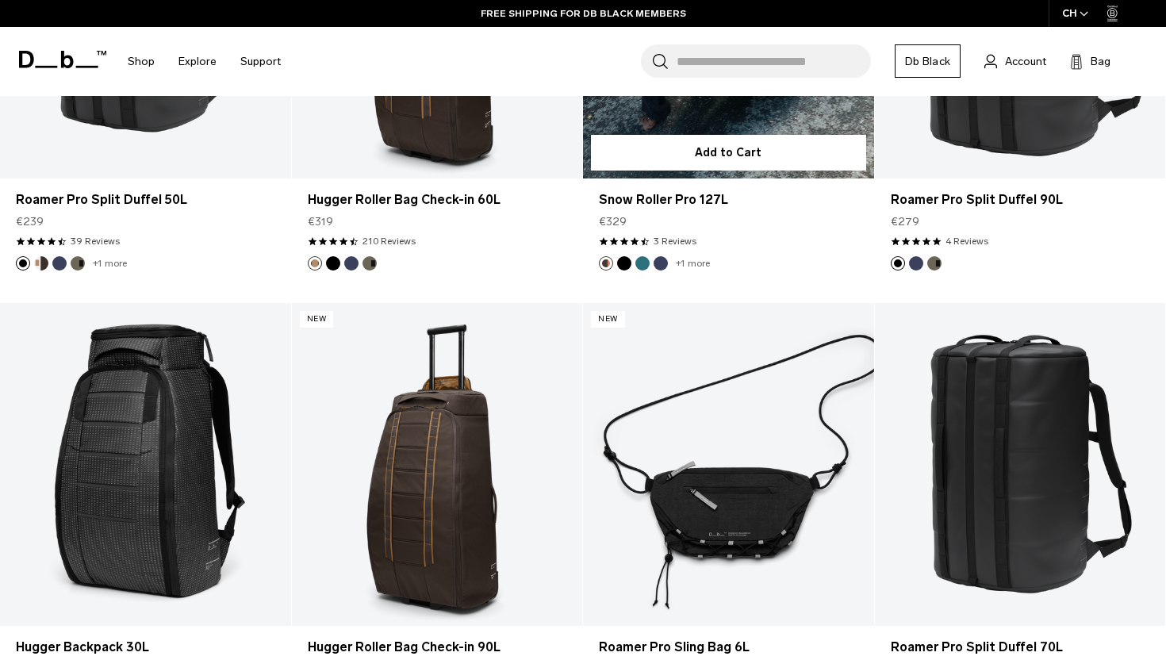
scroll to position [2416, 0]
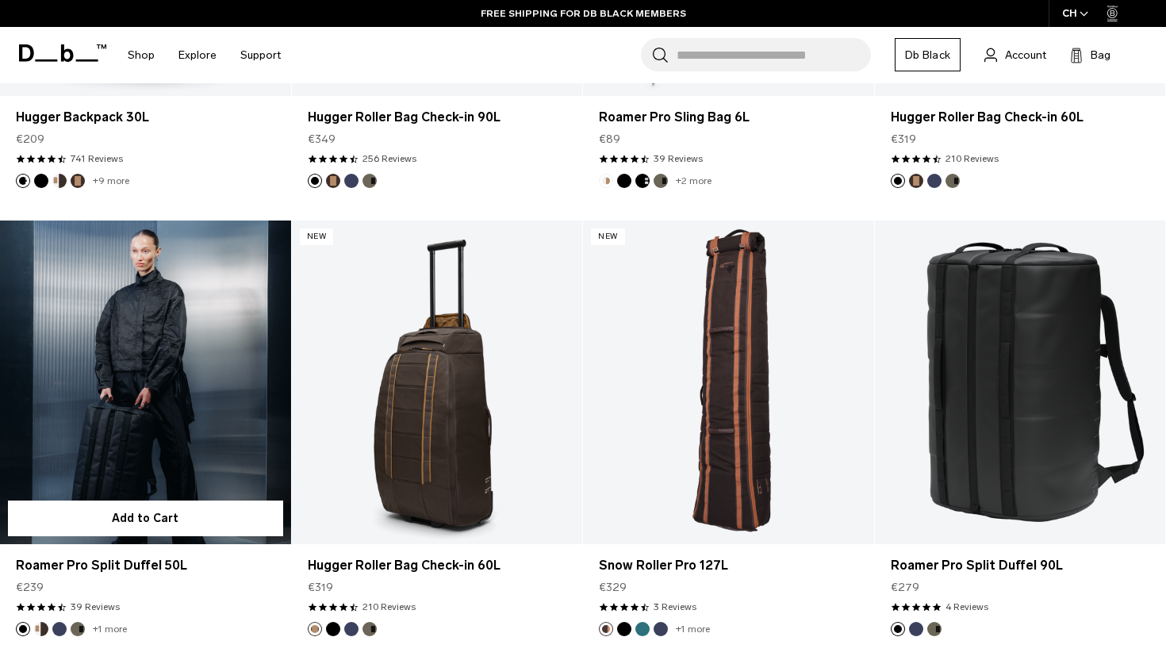
click at [86, 328] on link "Roamer Pro Split Duffel 50L" at bounding box center [145, 382] width 291 height 323
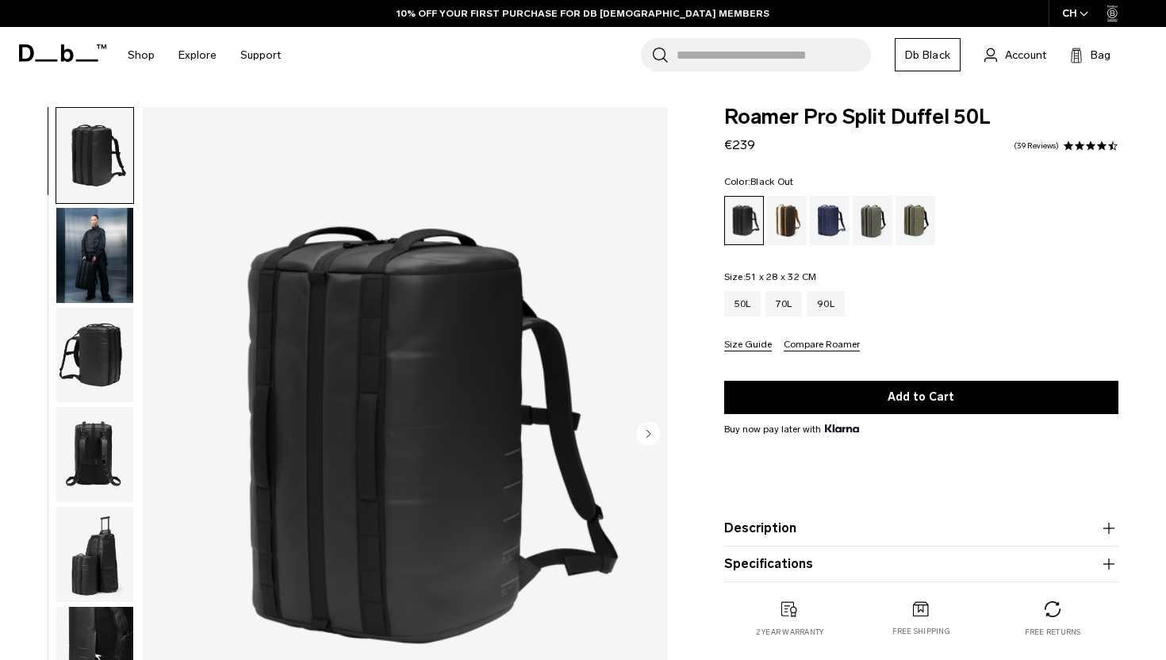
click at [101, 354] on img "button" at bounding box center [94, 355] width 77 height 95
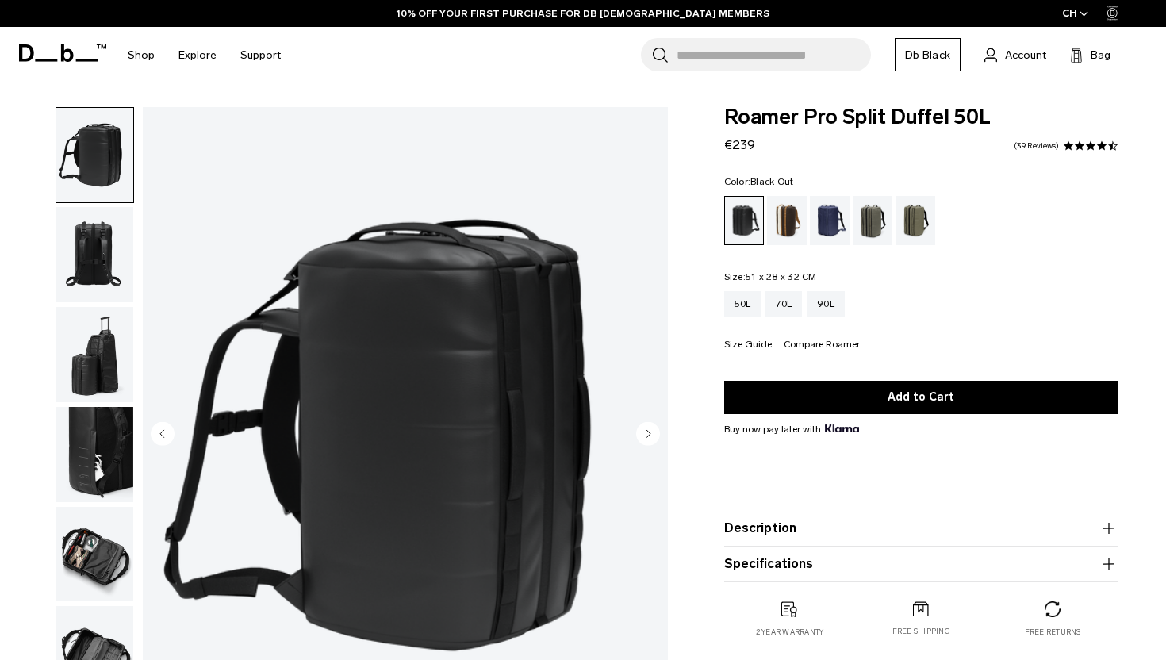
click at [98, 225] on img "button" at bounding box center [94, 254] width 77 height 95
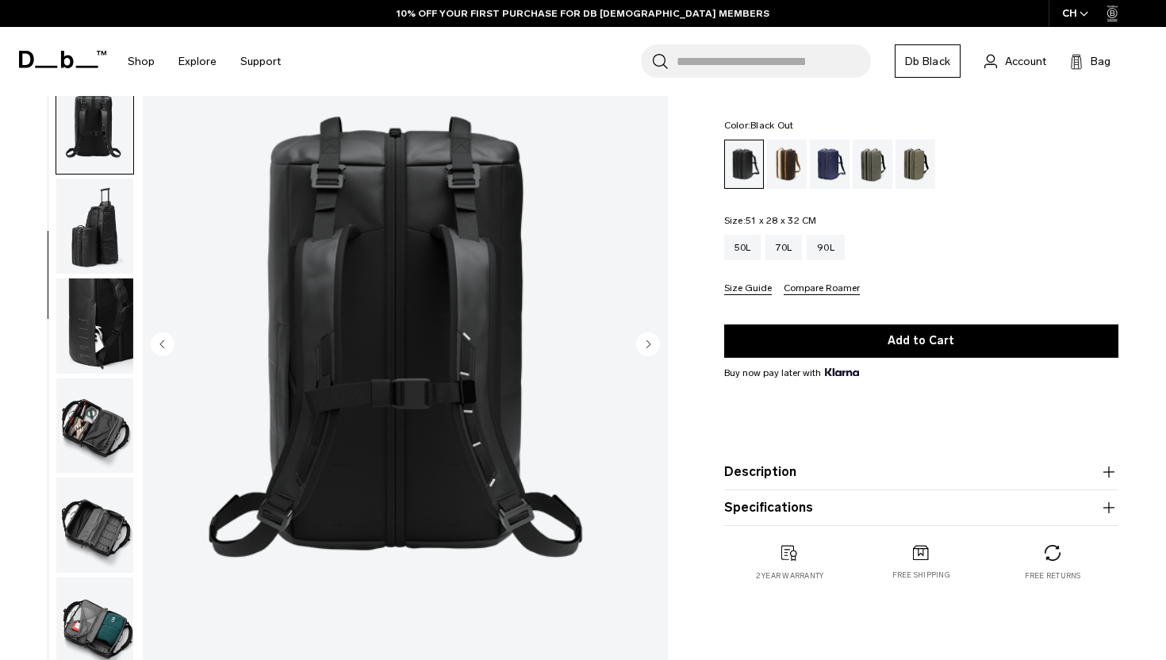
scroll to position [96, 0]
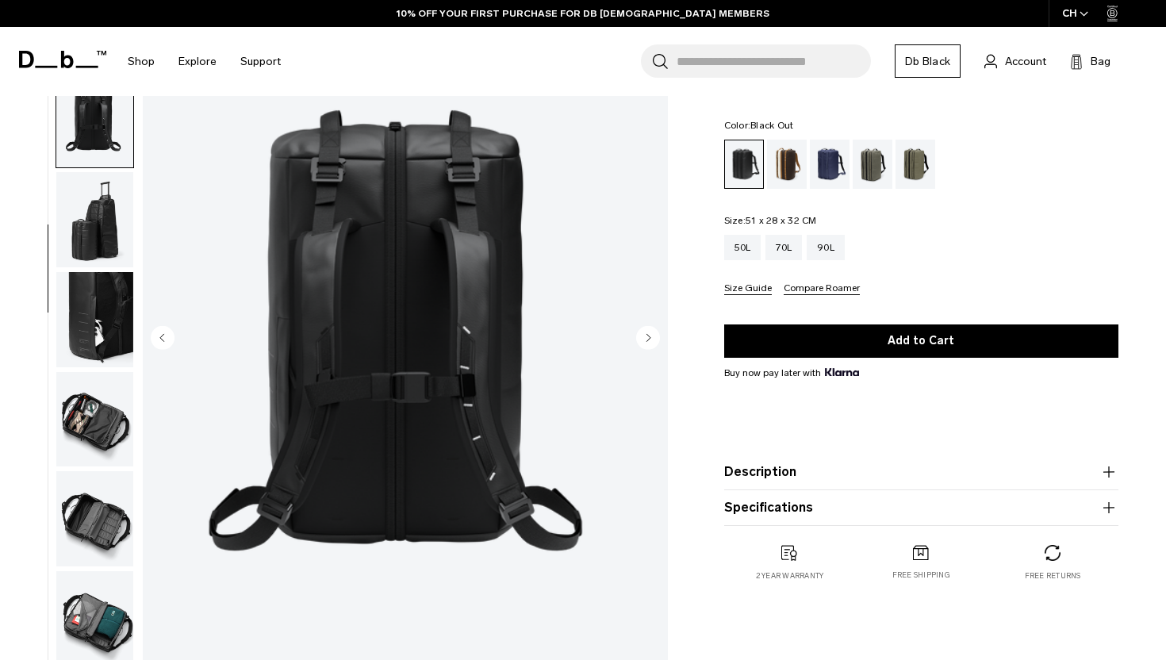
click at [95, 406] on img "button" at bounding box center [94, 419] width 77 height 95
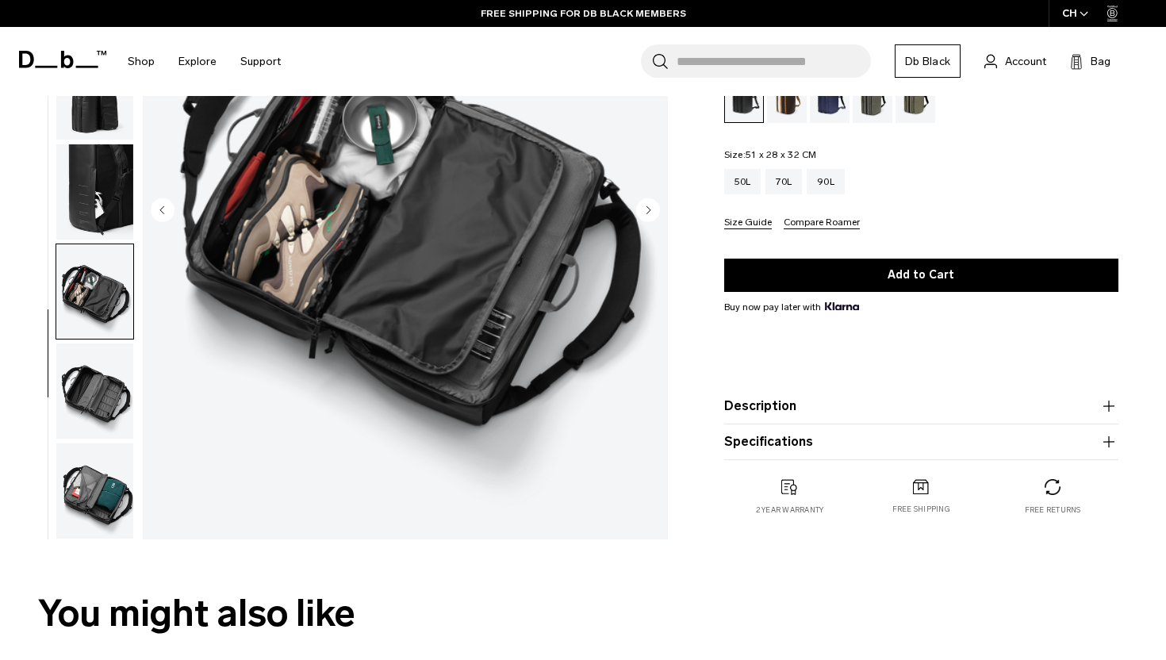
scroll to position [266, 0]
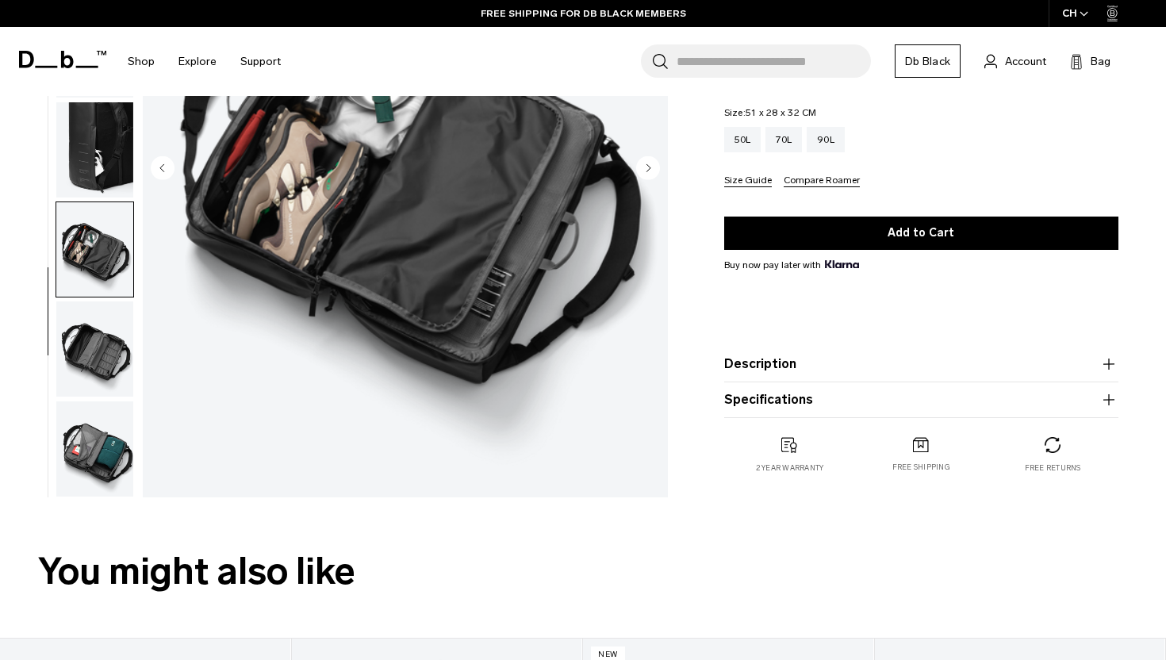
click at [92, 376] on img "button" at bounding box center [94, 348] width 77 height 95
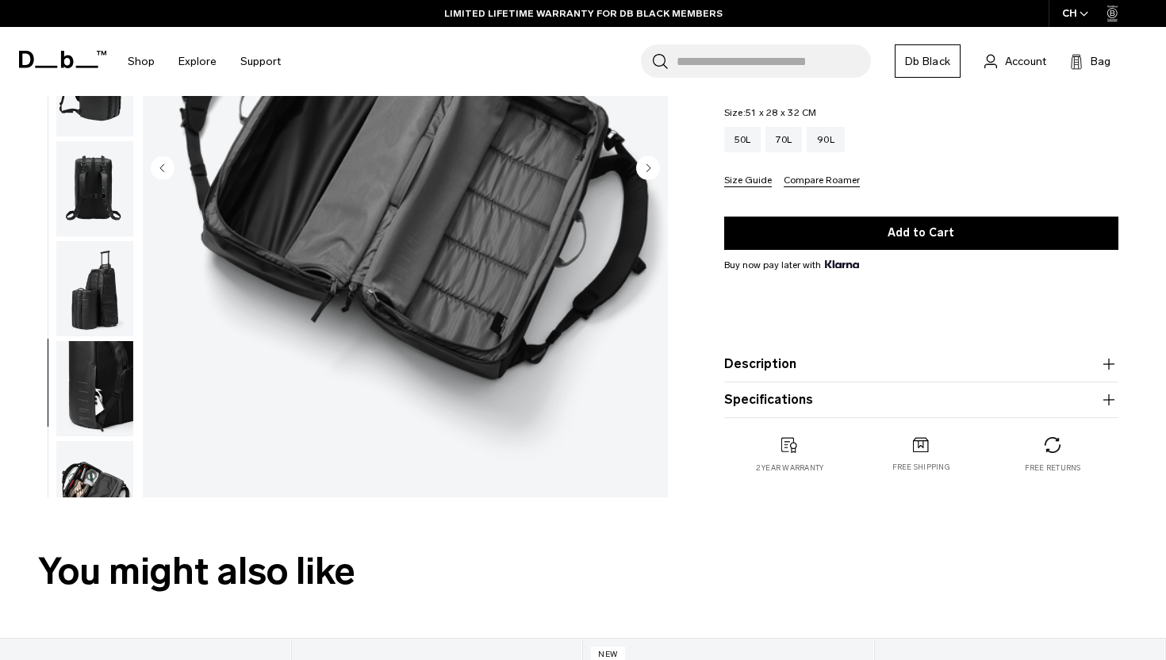
scroll to position [0, 0]
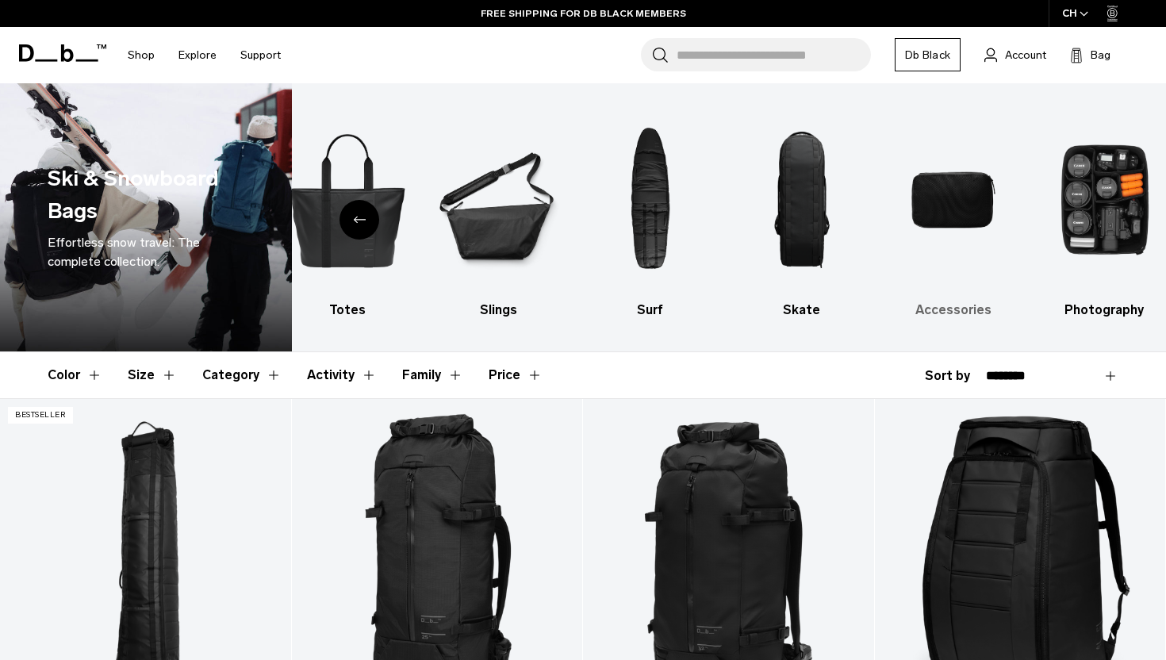
click at [925, 193] on img "9 / 10" at bounding box center [954, 200] width 124 height 186
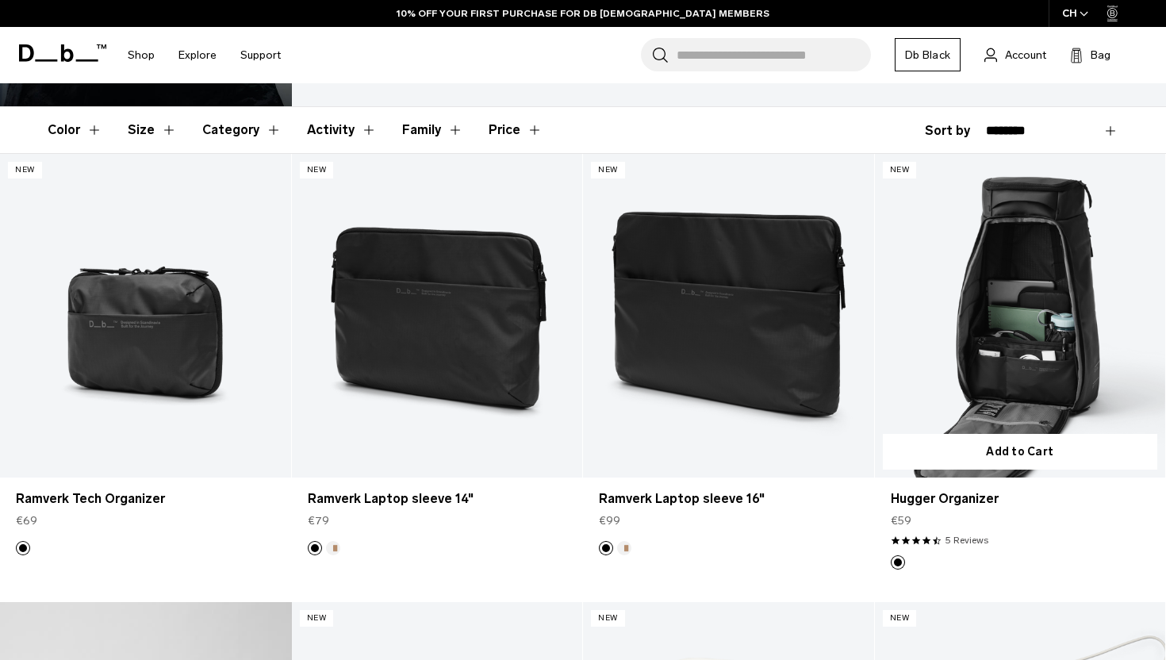
click at [997, 311] on link "Hugger Organizer" at bounding box center [1020, 315] width 291 height 323
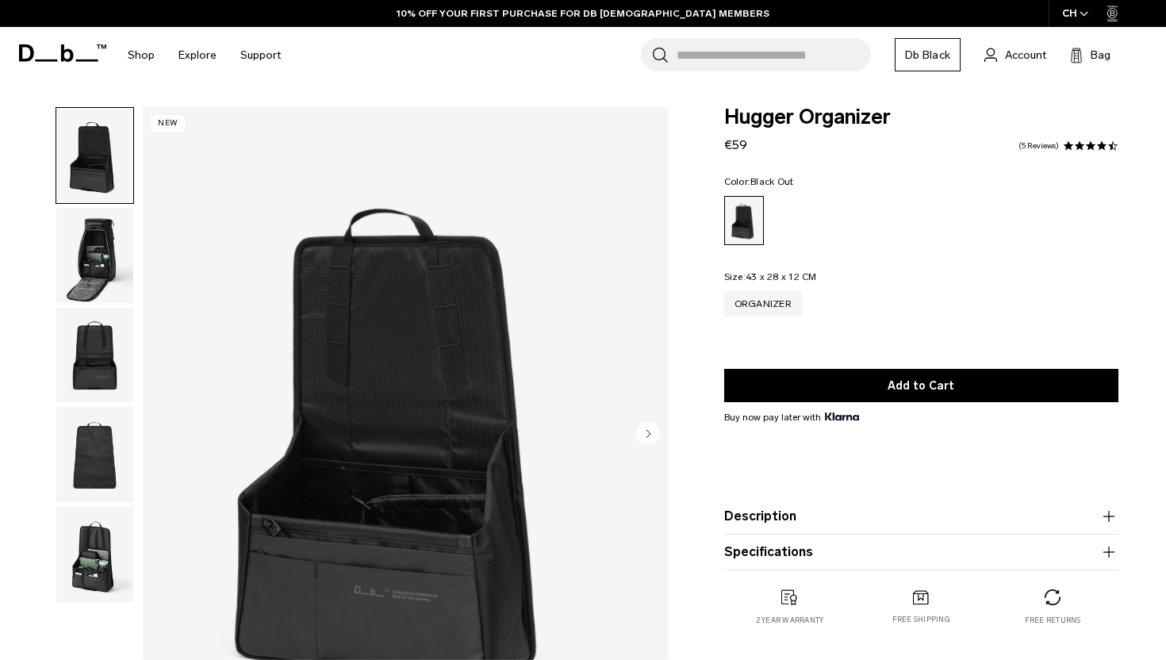
click at [70, 238] on img "button" at bounding box center [94, 255] width 77 height 95
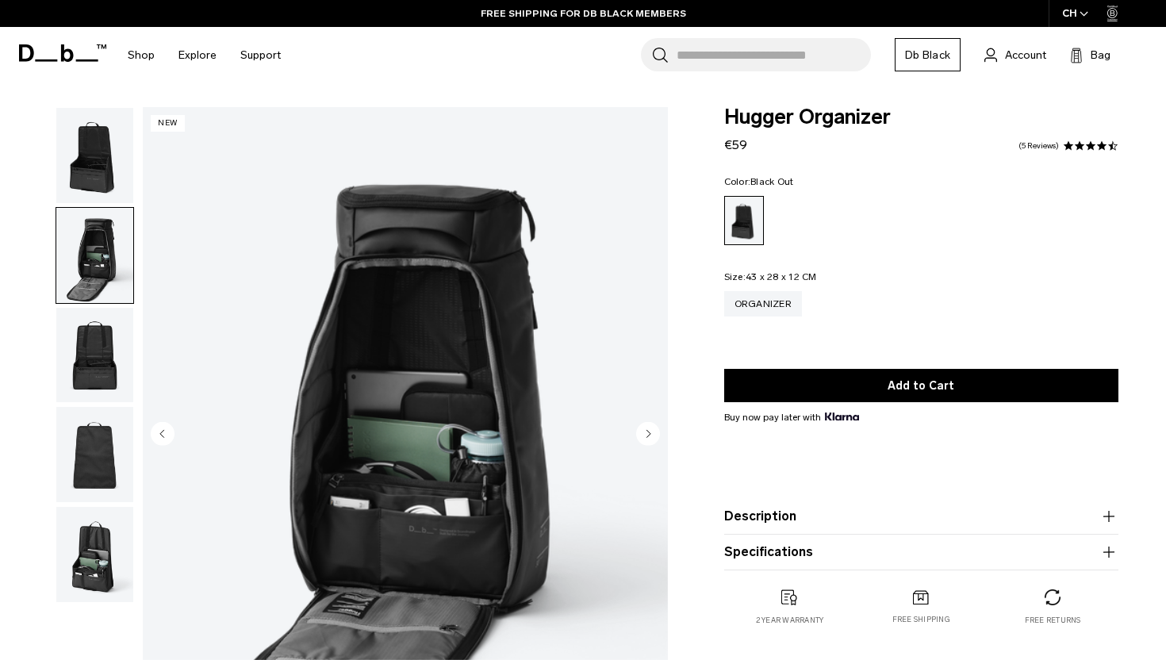
click at [98, 559] on img "button" at bounding box center [94, 554] width 77 height 95
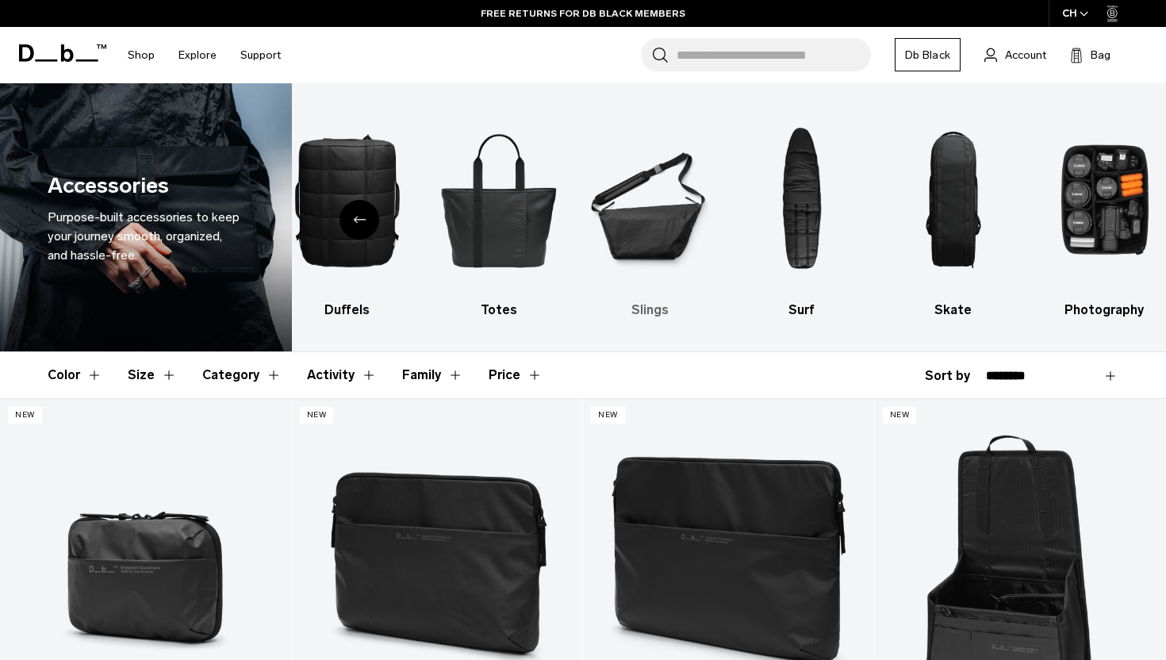
click at [641, 255] on img "7 / 10" at bounding box center [651, 200] width 124 height 186
